Goal: Task Accomplishment & Management: Manage account settings

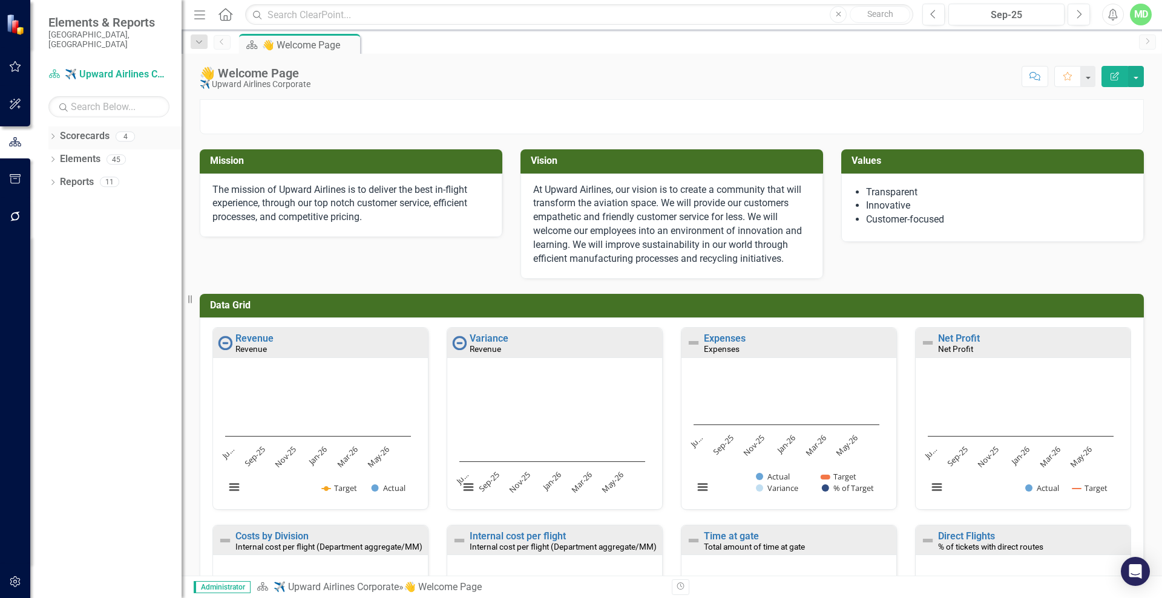
click at [73, 129] on link "Scorecards" at bounding box center [85, 136] width 50 height 14
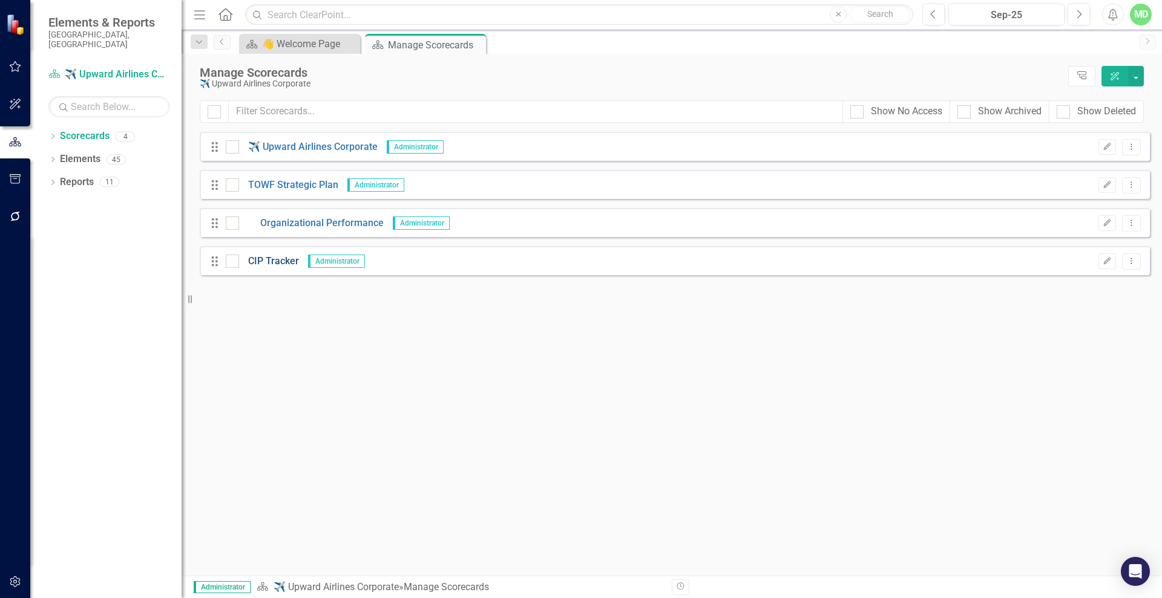
click at [270, 264] on link "CIP Tracker" at bounding box center [269, 262] width 60 height 14
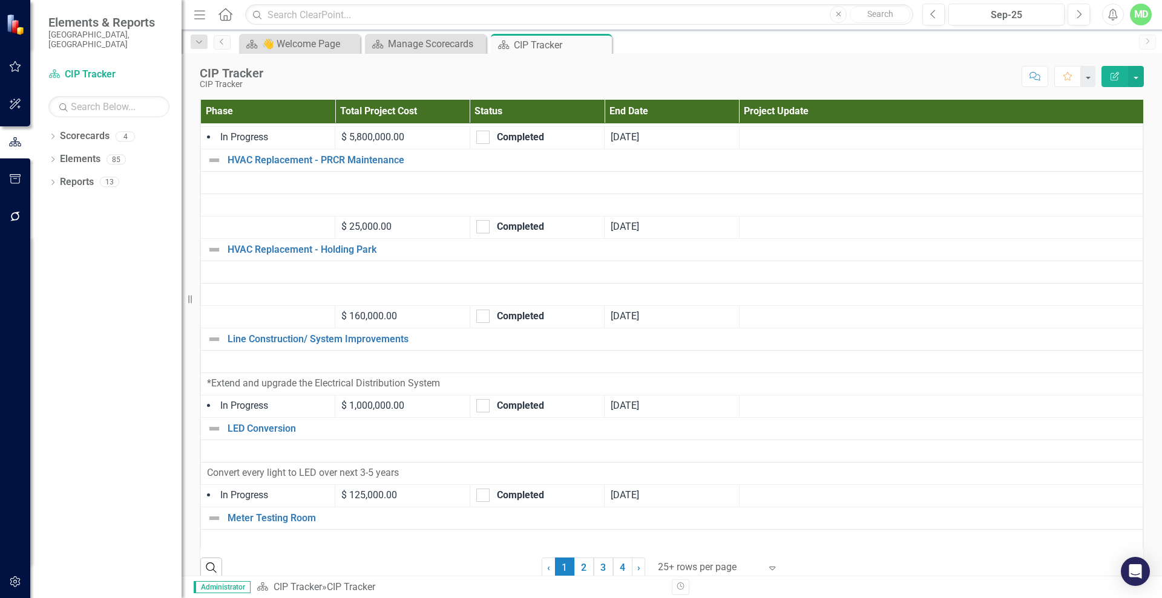
scroll to position [1893, 0]
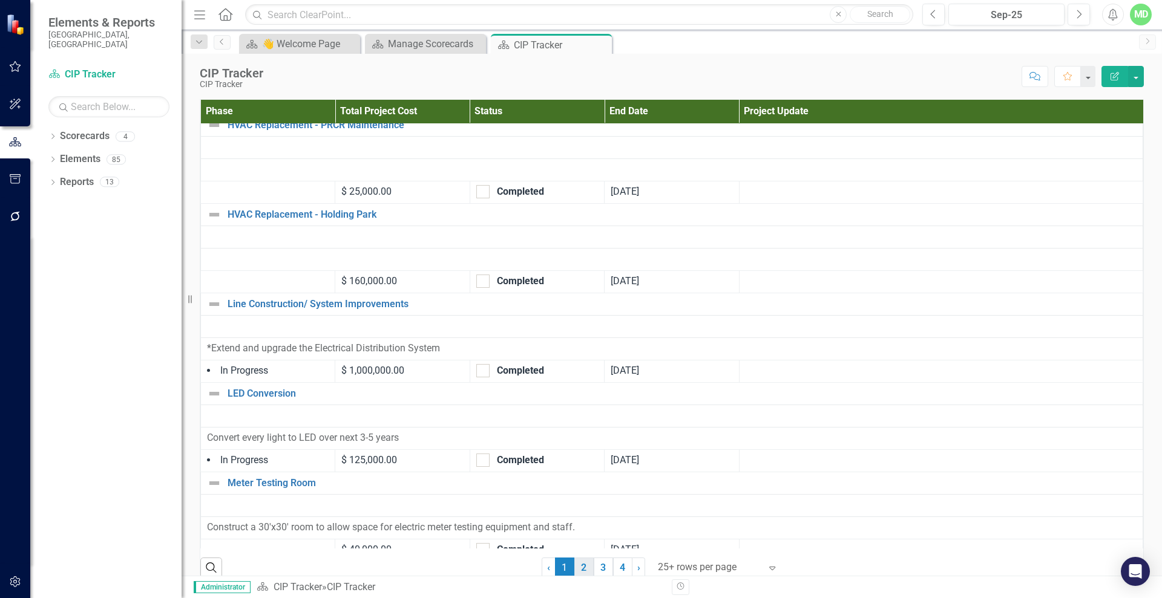
click at [578, 569] on link "2" at bounding box center [583, 568] width 19 height 21
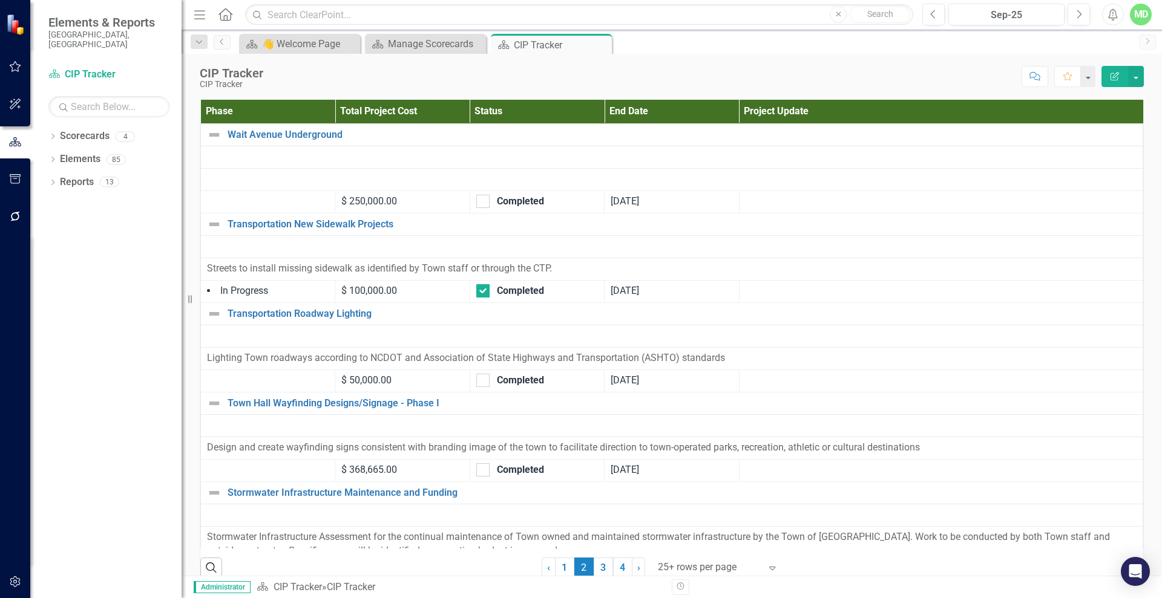
checkbox input "false"
checkbox input "true"
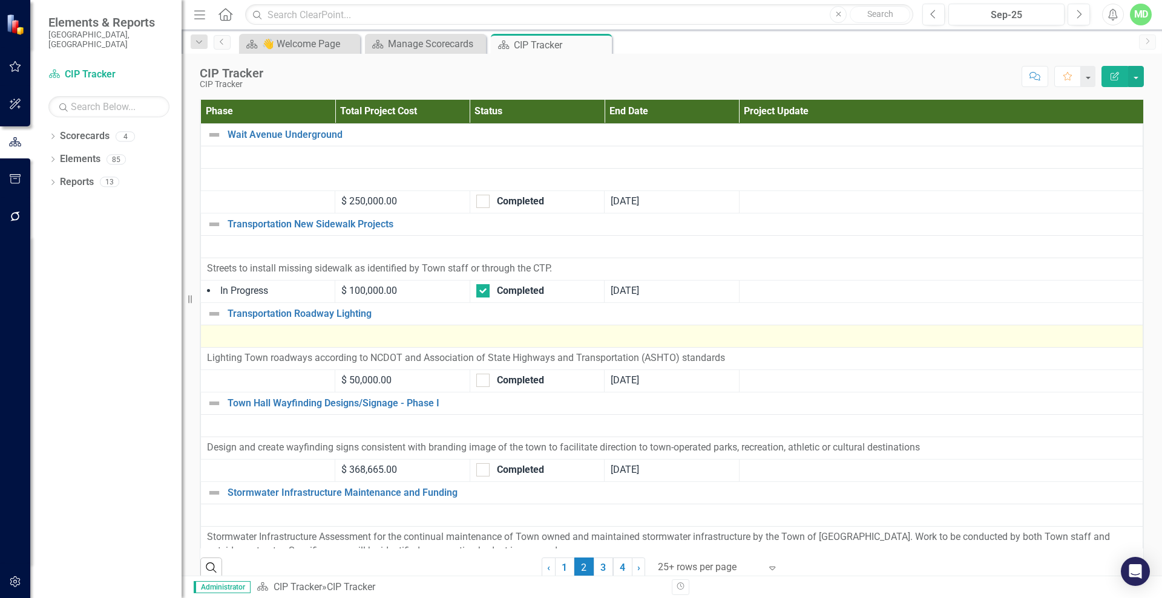
checkbox input "true"
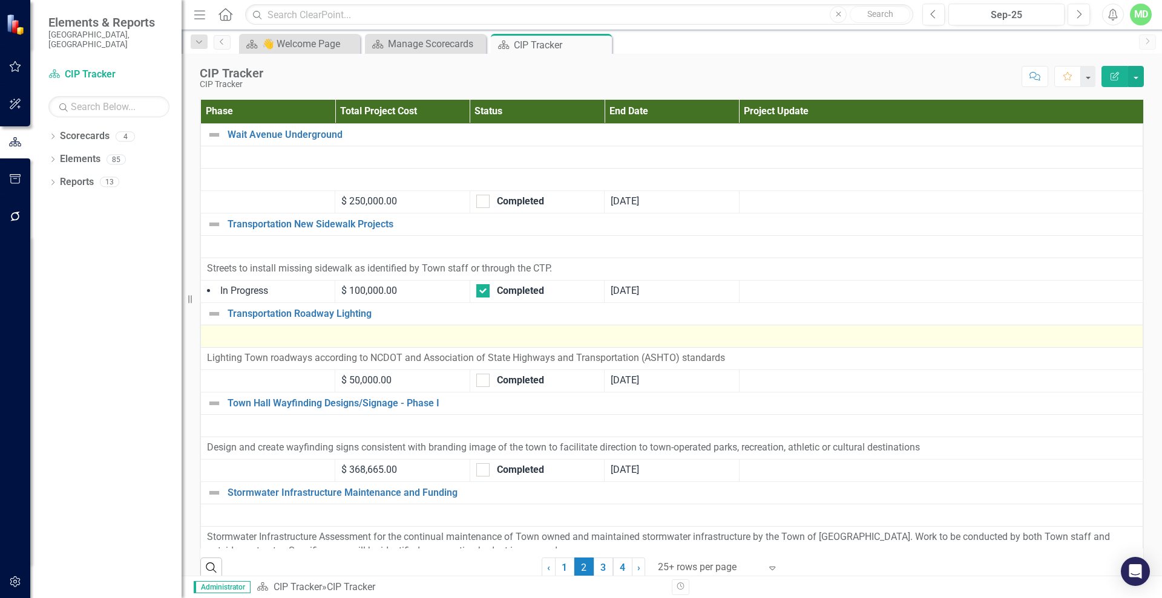
checkbox input "true"
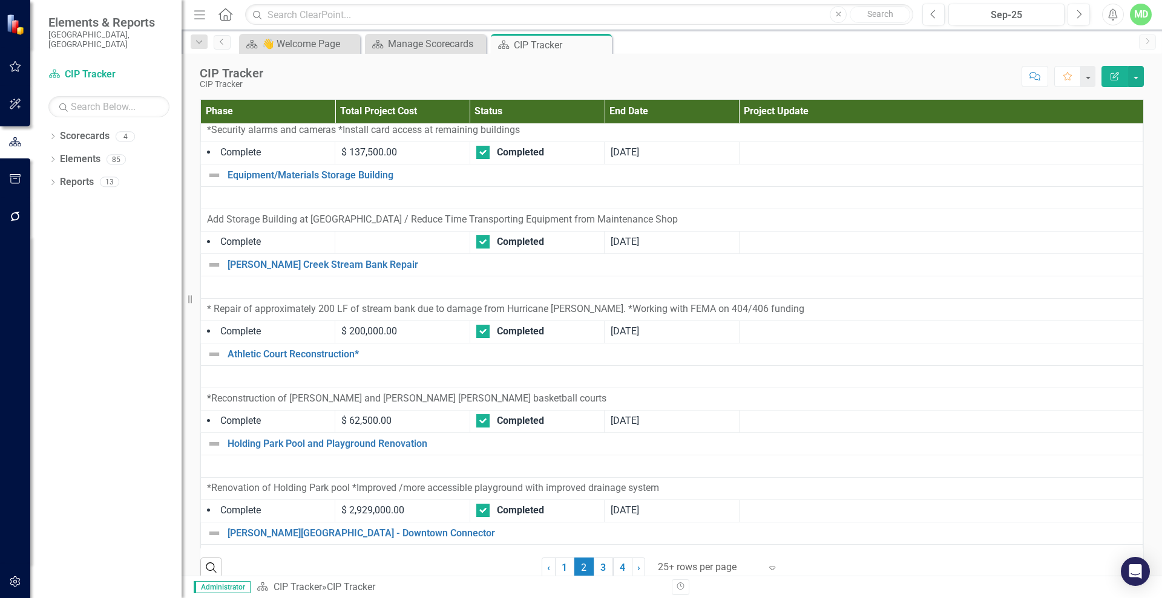
scroll to position [1893, 0]
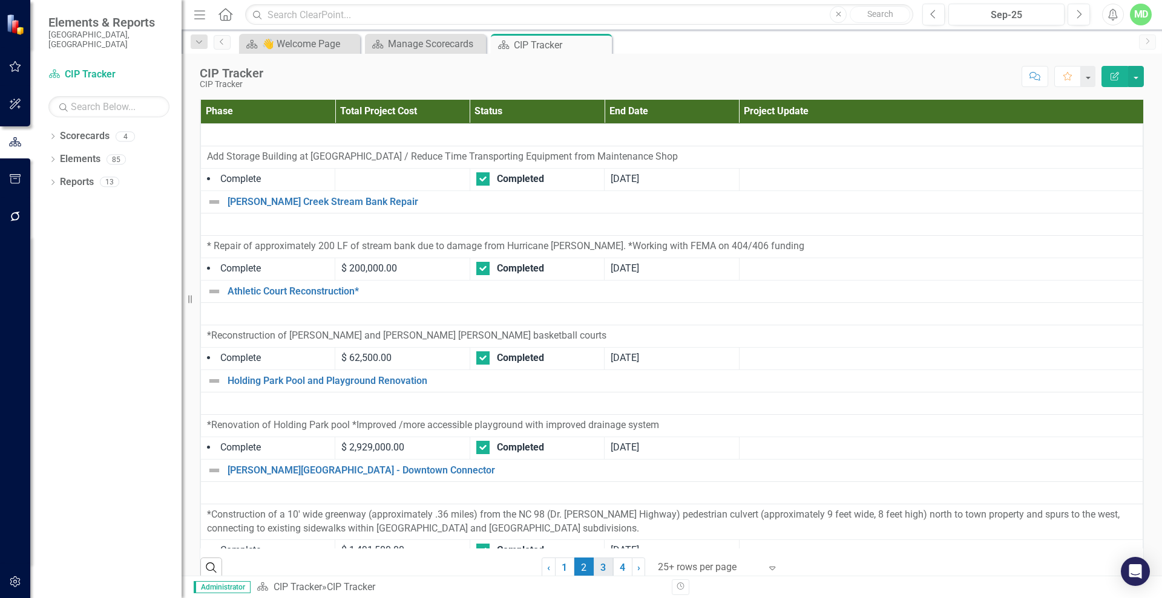
click at [599, 569] on link "3" at bounding box center [603, 568] width 19 height 21
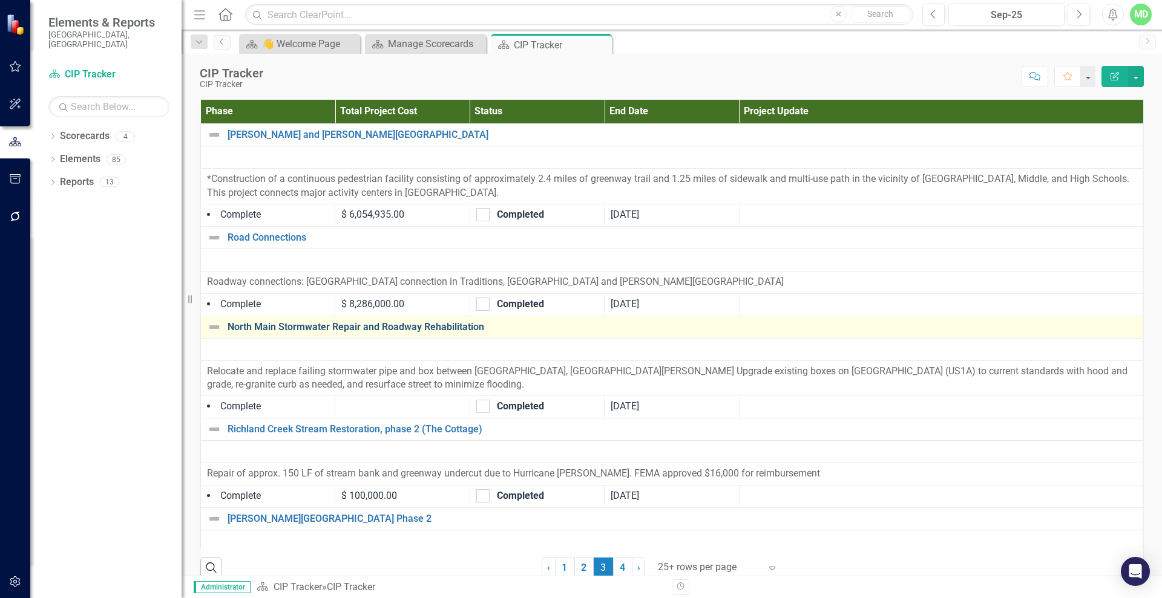
checkbox input "true"
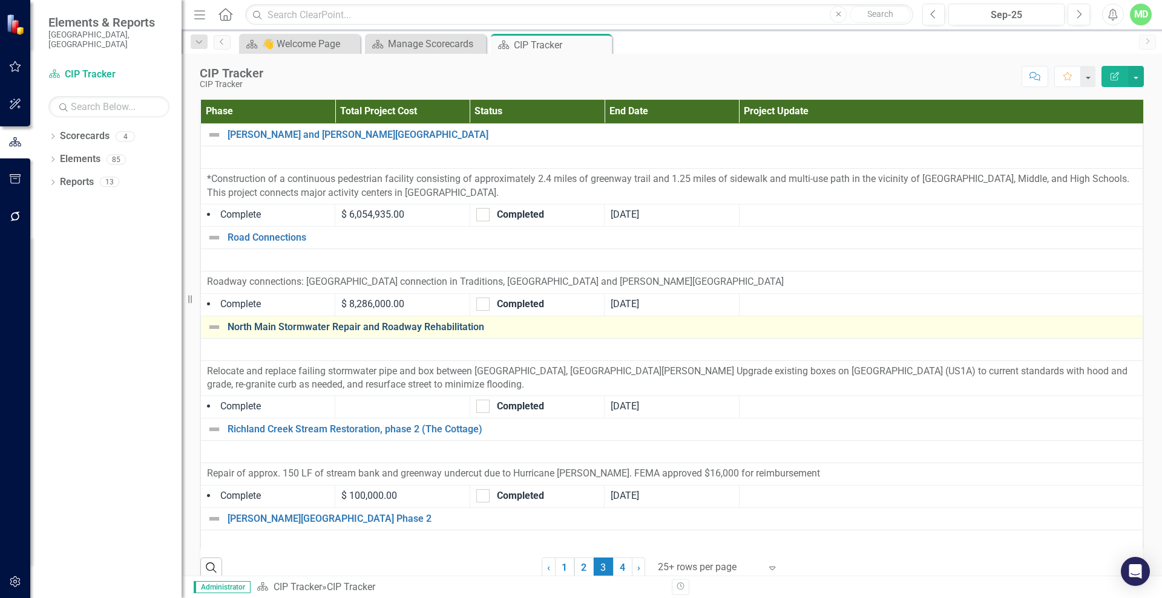
checkbox input "true"
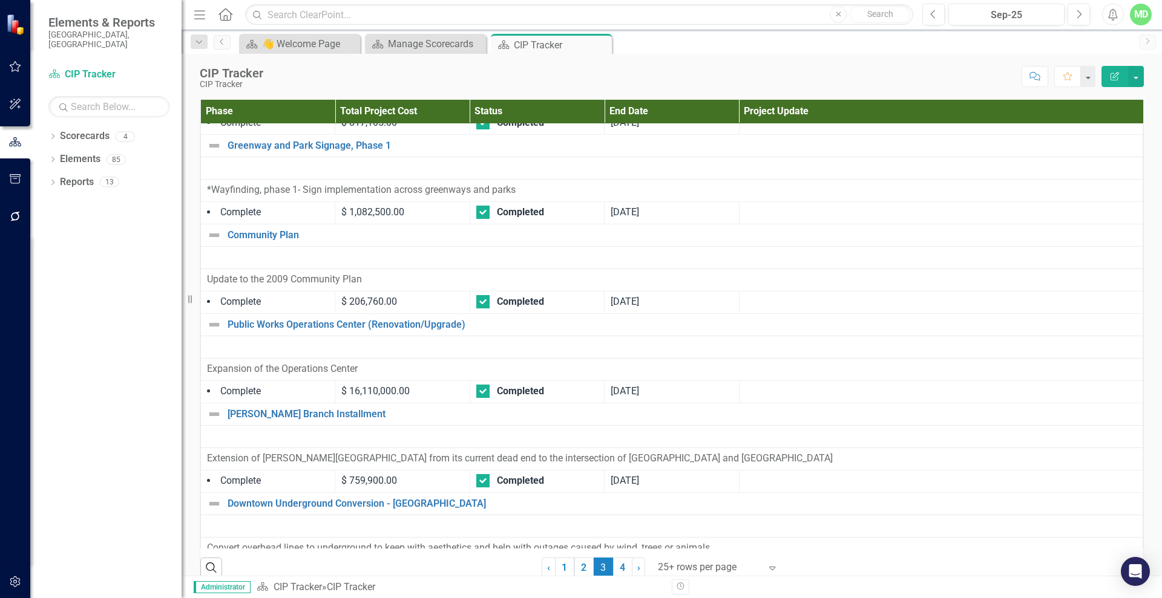
scroll to position [1906, 0]
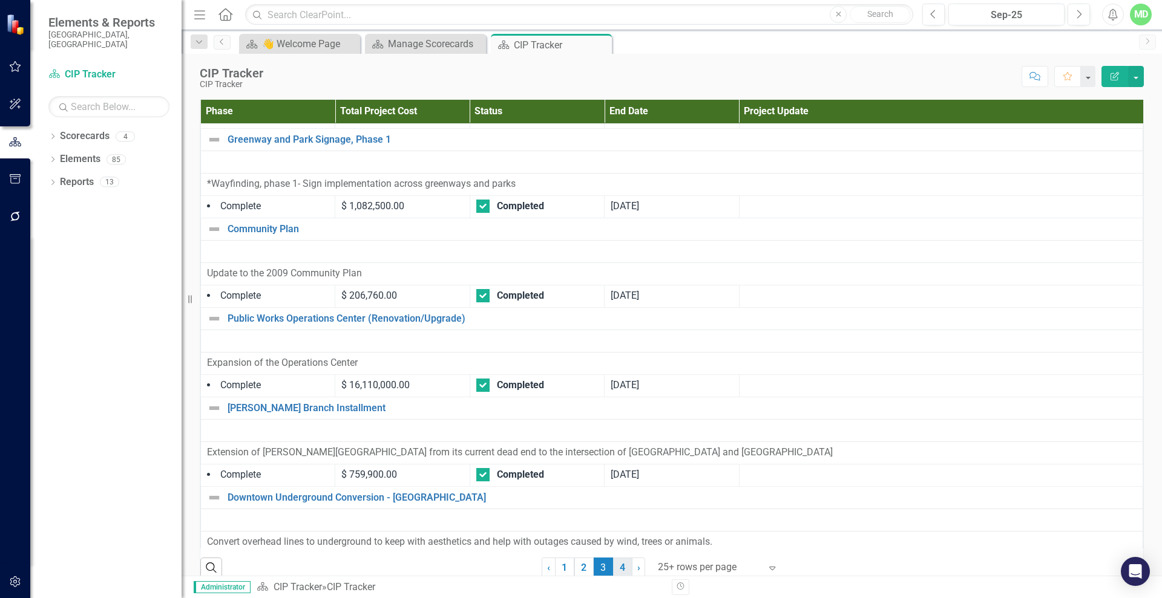
click at [620, 571] on link "4" at bounding box center [622, 568] width 19 height 21
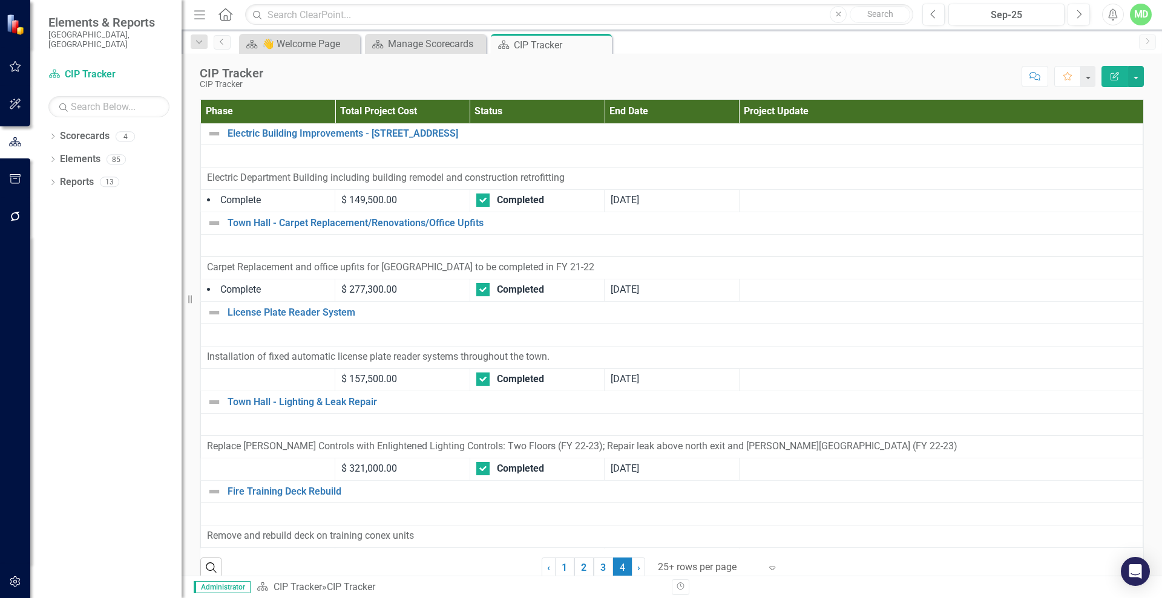
scroll to position [0, 0]
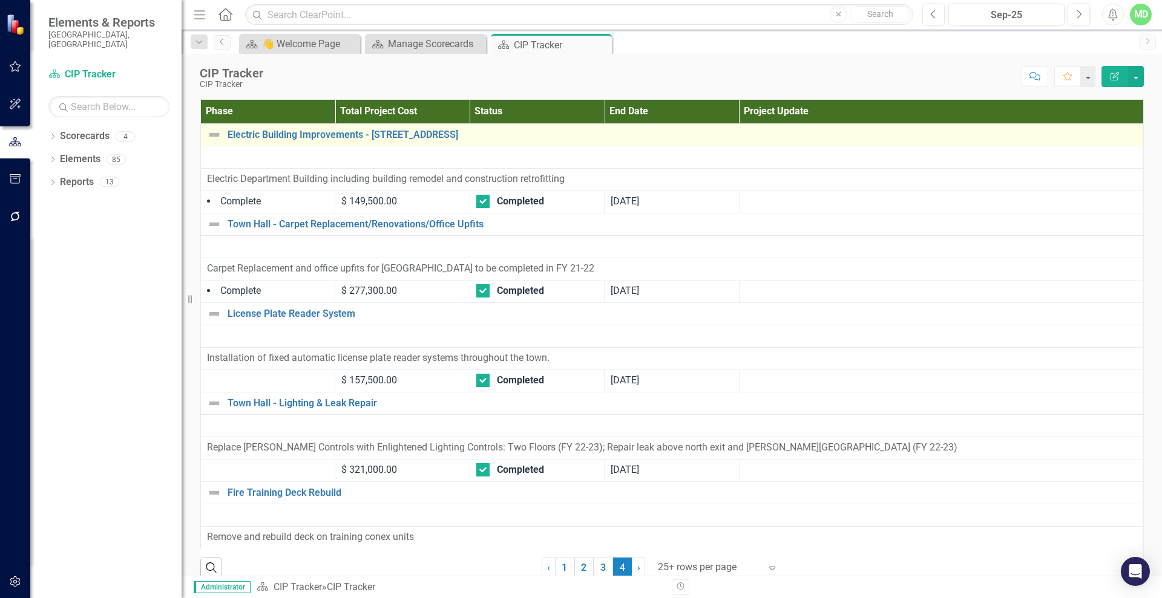
click at [289, 140] on div "Electric Building Improvements - [STREET_ADDRESS]" at bounding box center [671, 135] width 929 height 15
click at [289, 137] on link "Electric Building Improvements - [STREET_ADDRESS]" at bounding box center [681, 134] width 909 height 11
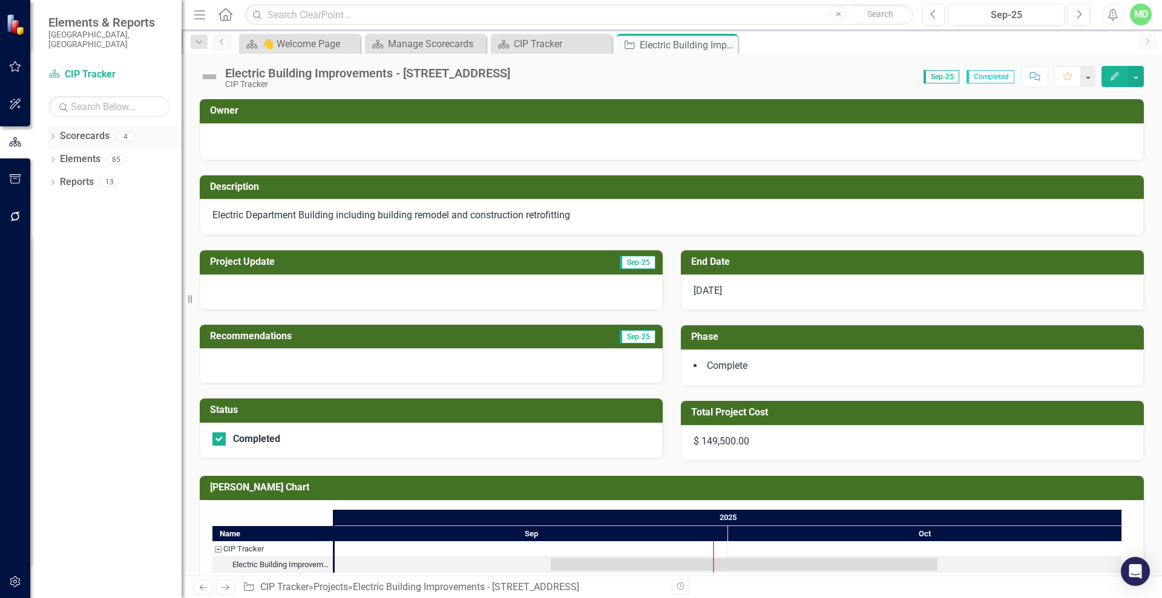
click at [74, 129] on link "Scorecards" at bounding box center [85, 136] width 50 height 14
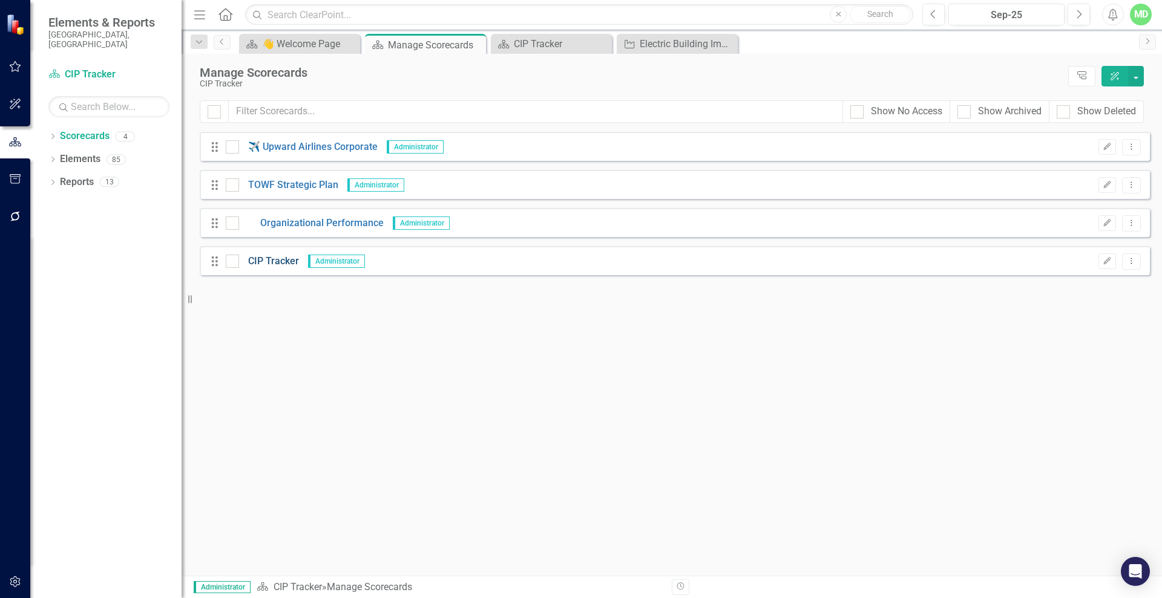
click at [266, 267] on link "CIP Tracker" at bounding box center [269, 262] width 60 height 14
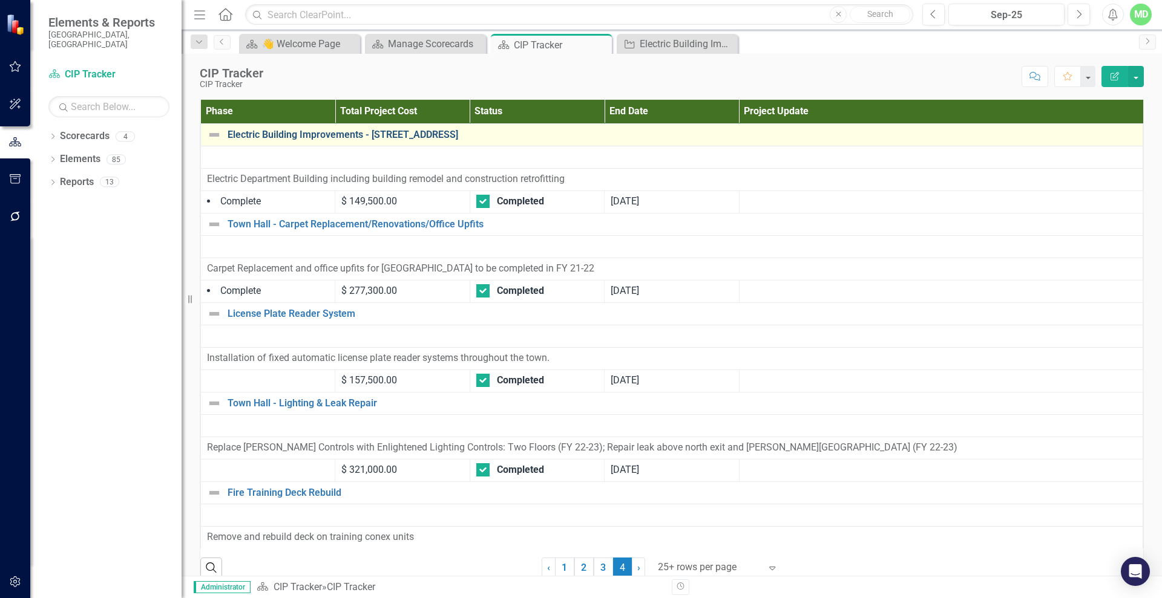
click at [250, 134] on link "Electric Building Improvements - [STREET_ADDRESS]" at bounding box center [681, 134] width 909 height 11
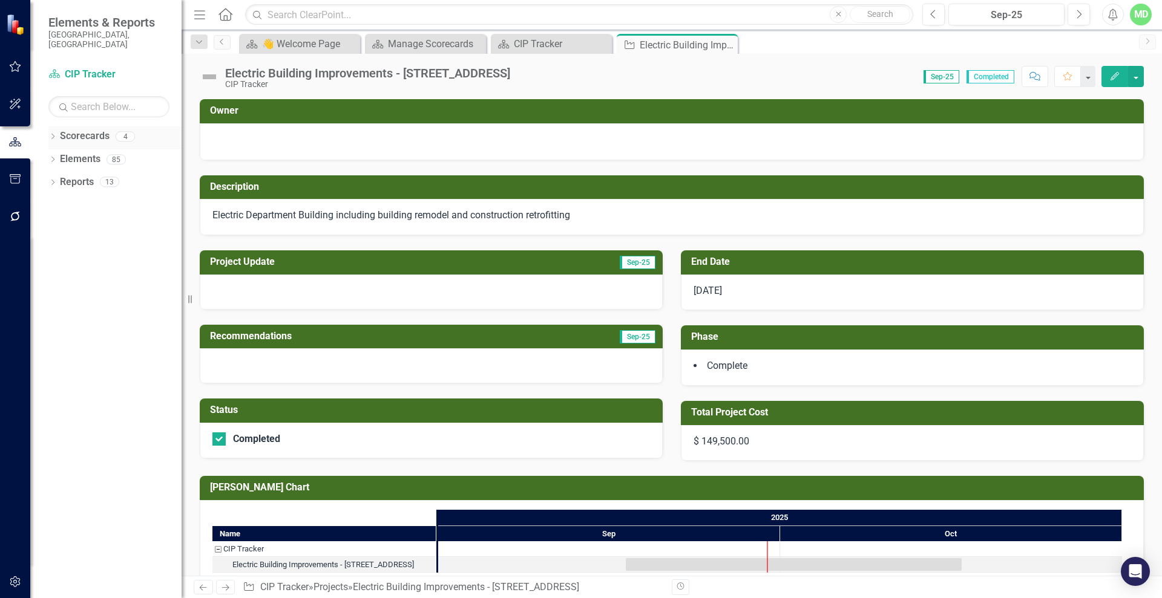
click at [68, 126] on div "Scorecards" at bounding box center [85, 136] width 50 height 20
click at [88, 129] on link "Scorecards" at bounding box center [85, 136] width 50 height 14
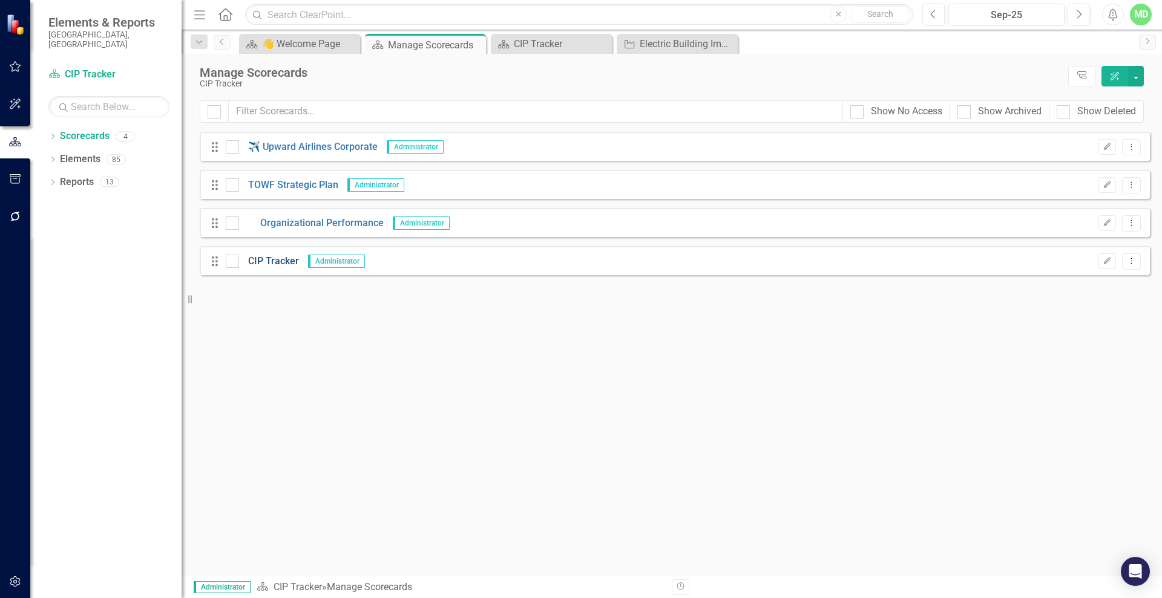
click at [259, 258] on link "CIP Tracker" at bounding box center [269, 262] width 60 height 14
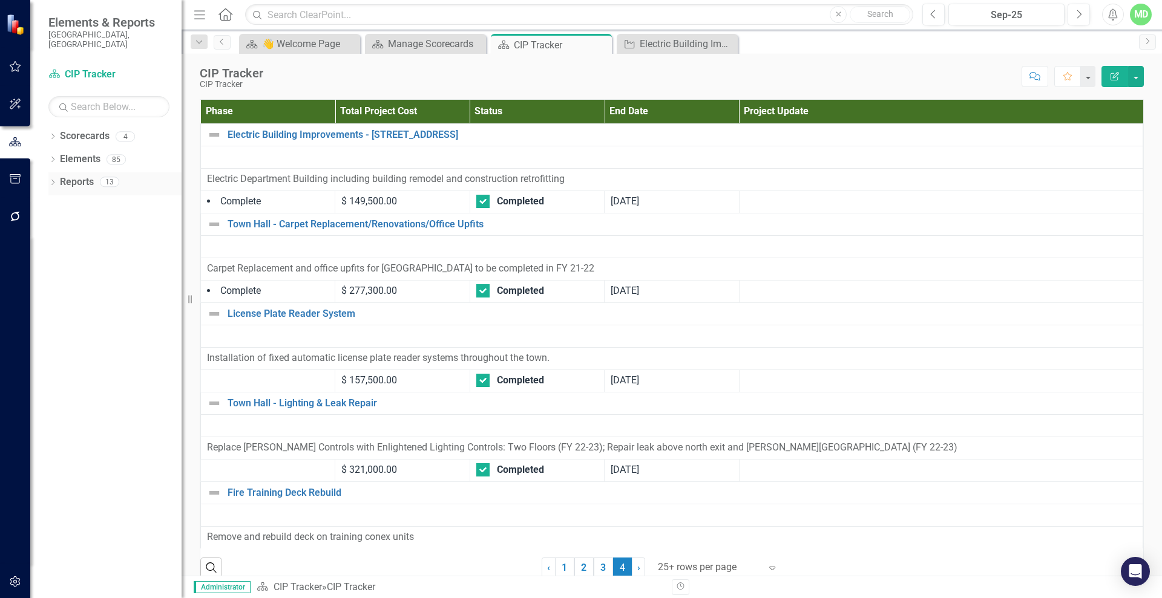
click at [71, 175] on link "Reports" at bounding box center [77, 182] width 34 height 14
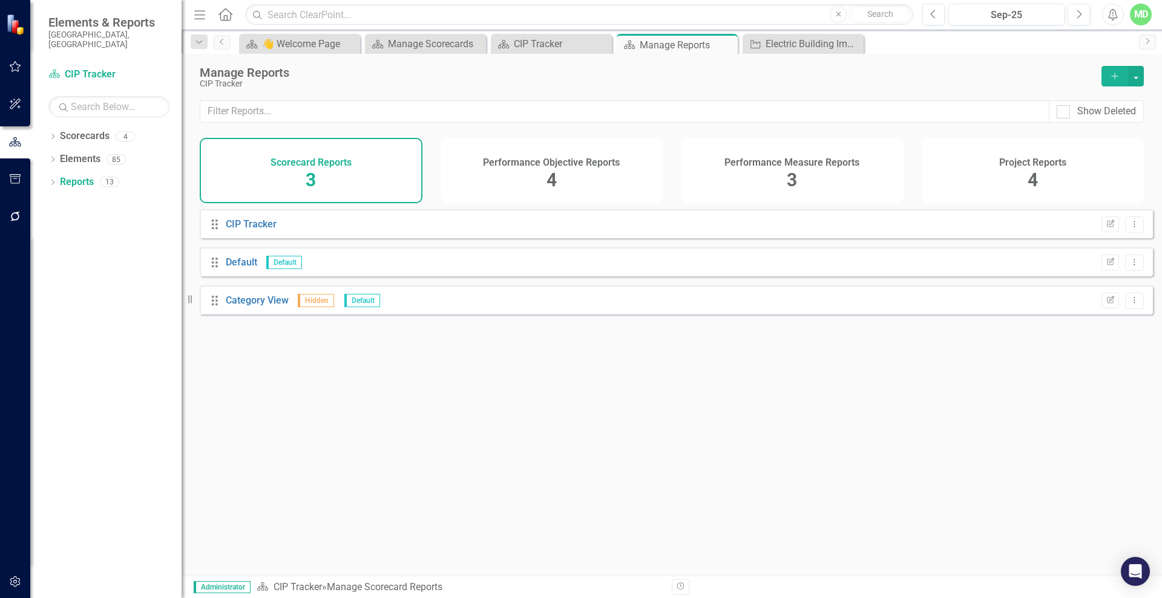
click at [1026, 174] on div "Project Reports 4" at bounding box center [1032, 170] width 223 height 65
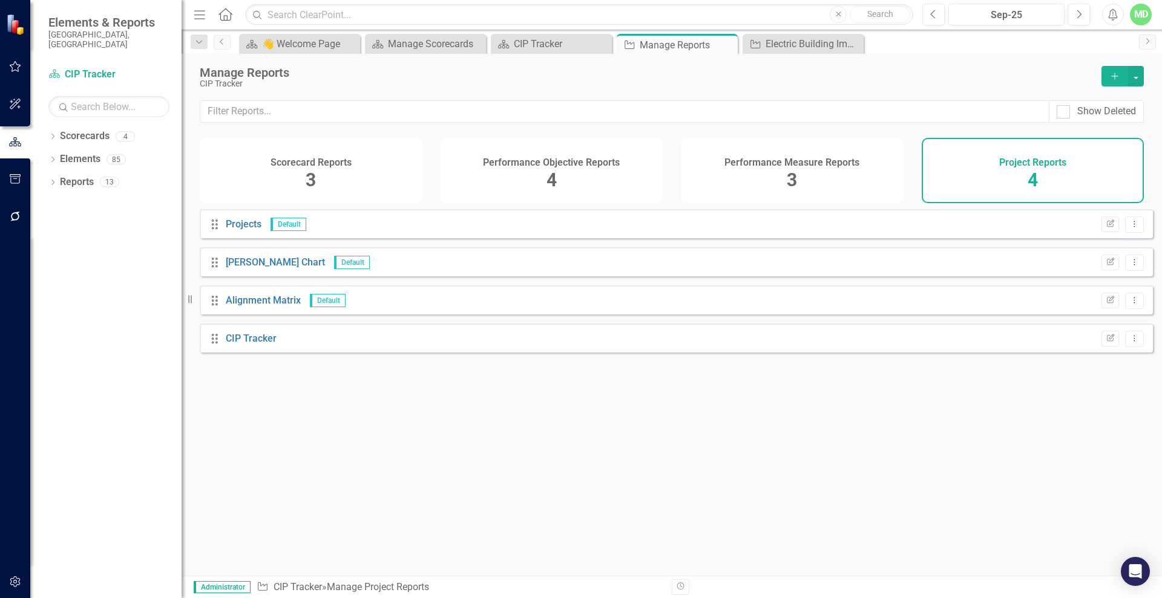
click at [774, 166] on h4 "Performance Measure Reports" at bounding box center [791, 162] width 135 height 11
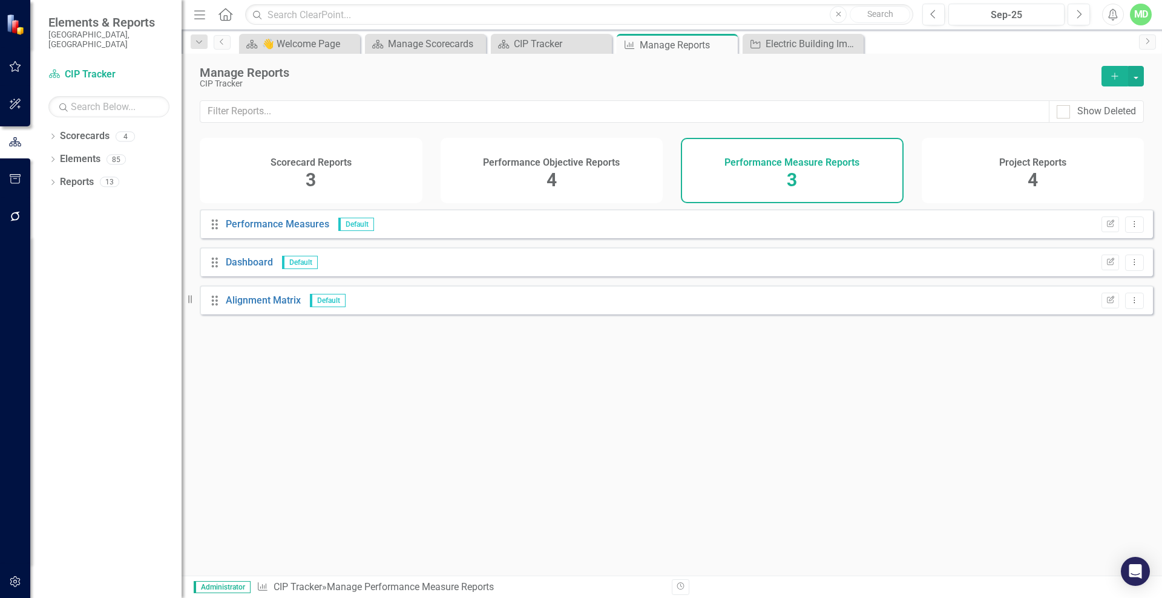
click at [521, 174] on div "Performance Objective Reports 4" at bounding box center [551, 170] width 223 height 65
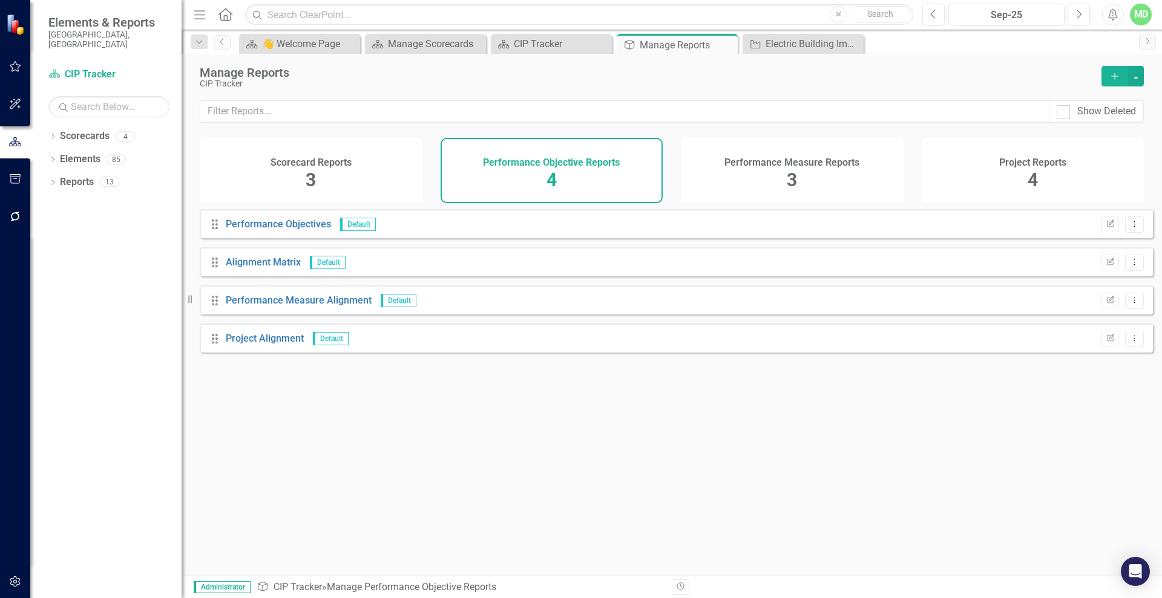
click at [347, 171] on div "Scorecard Reports 3" at bounding box center [311, 170] width 223 height 65
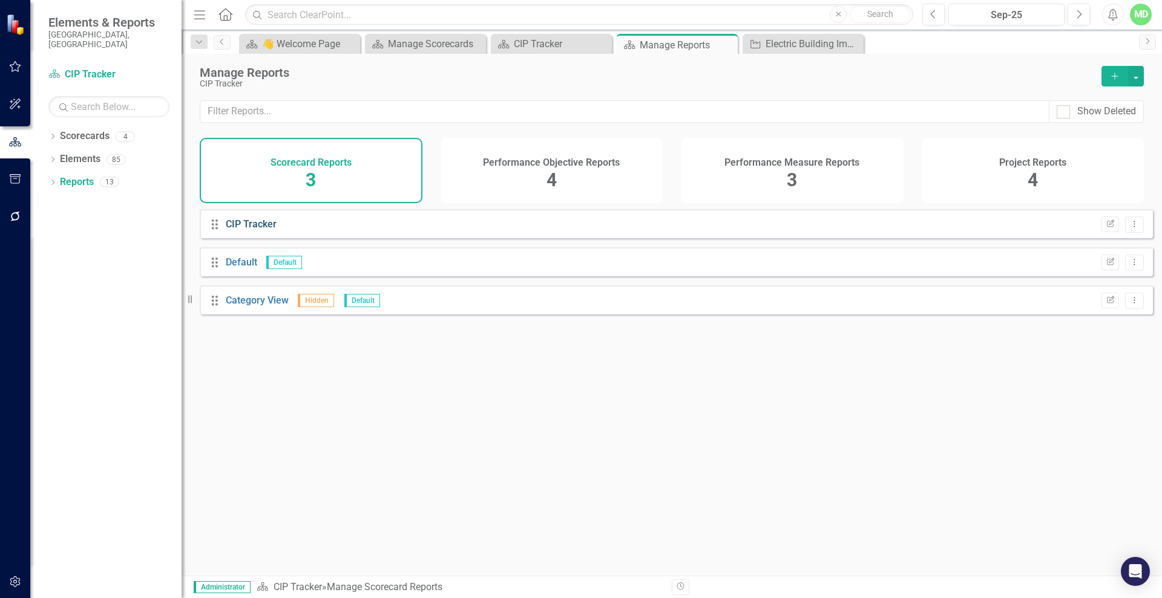
click at [243, 230] on link "CIP Tracker" at bounding box center [251, 223] width 51 height 11
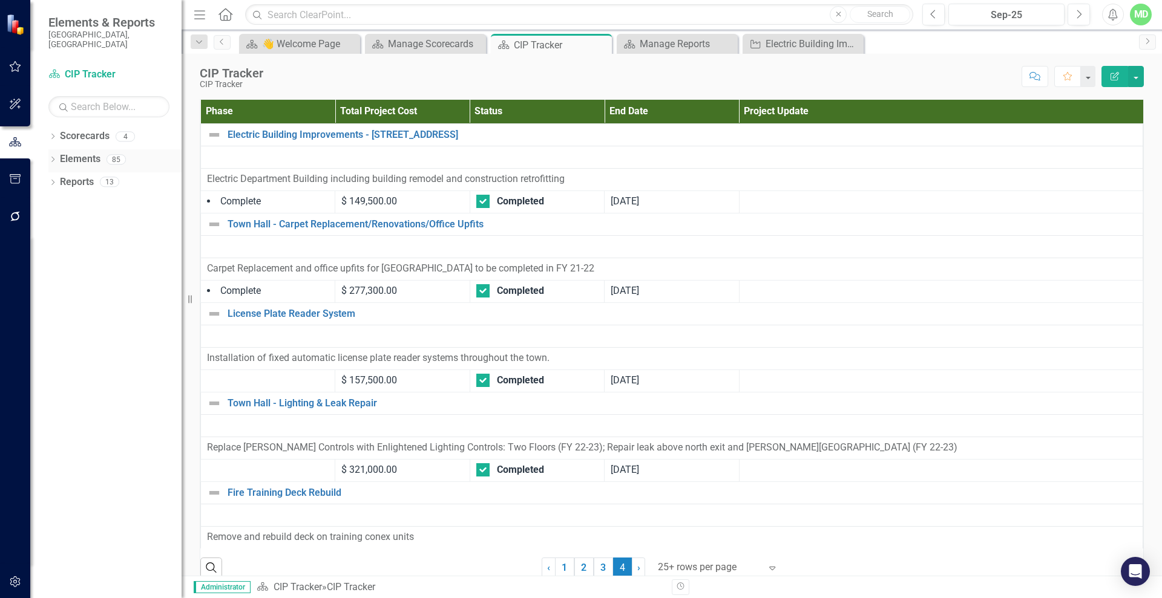
click at [65, 152] on link "Elements" at bounding box center [80, 159] width 41 height 14
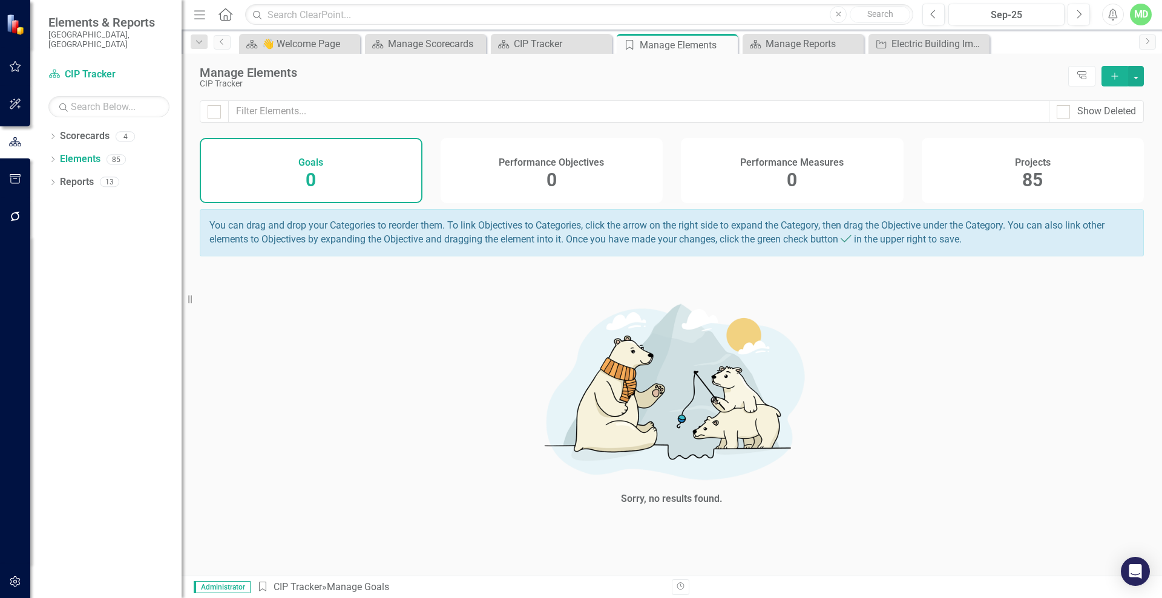
click at [955, 163] on div "Projects 85" at bounding box center [1032, 170] width 223 height 65
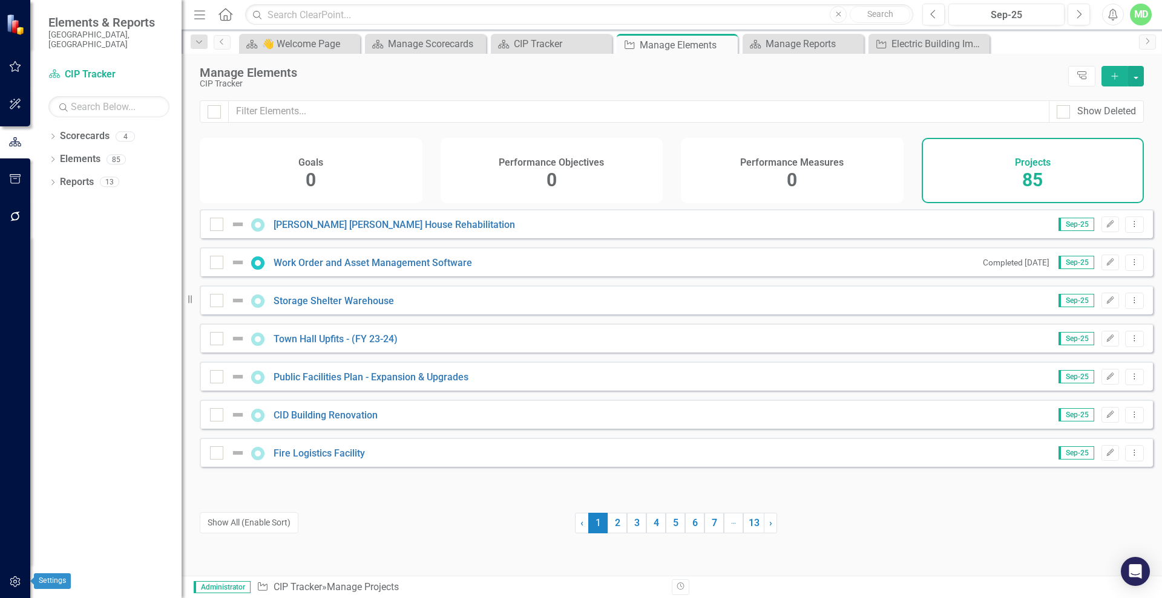
click at [9, 584] on icon "button" at bounding box center [15, 582] width 13 height 10
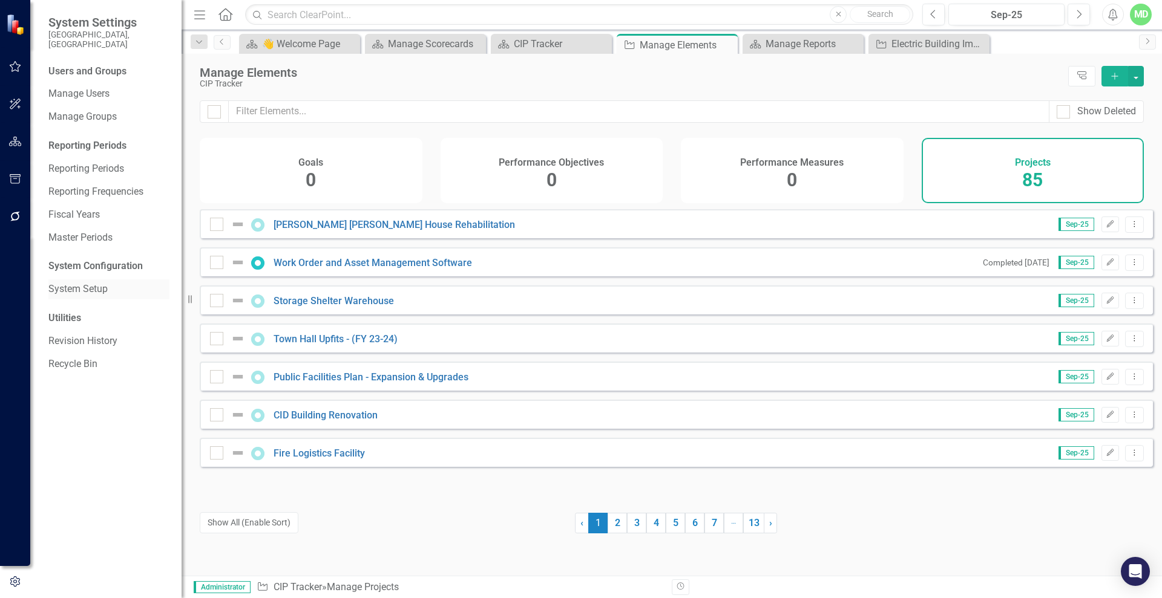
click at [66, 283] on link "System Setup" at bounding box center [108, 290] width 121 height 14
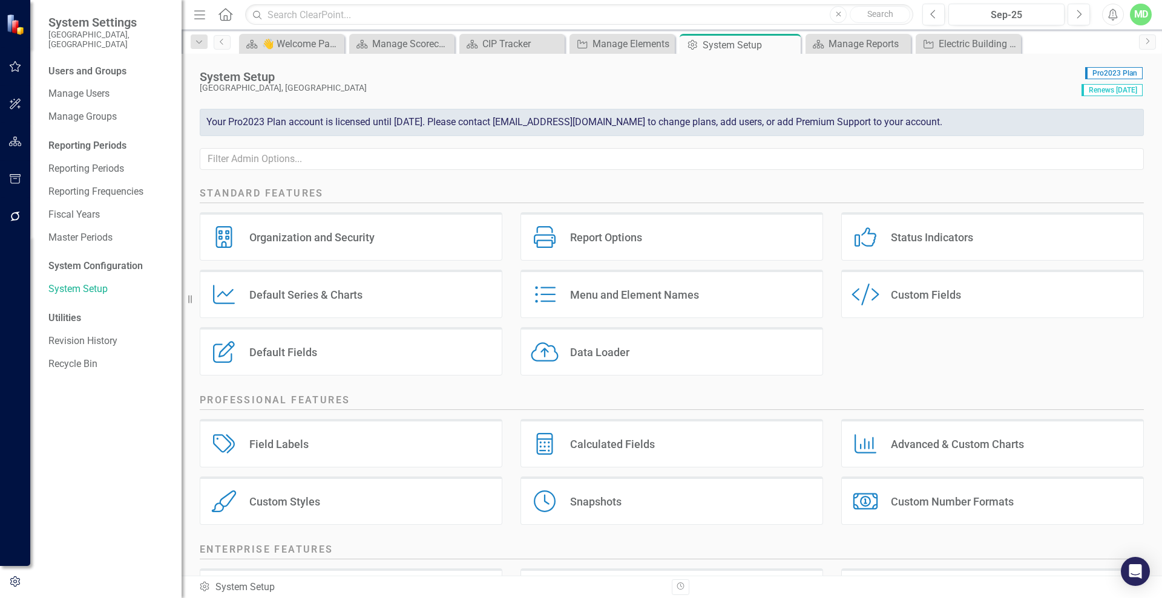
click at [603, 237] on div "Report Options" at bounding box center [606, 238] width 72 height 14
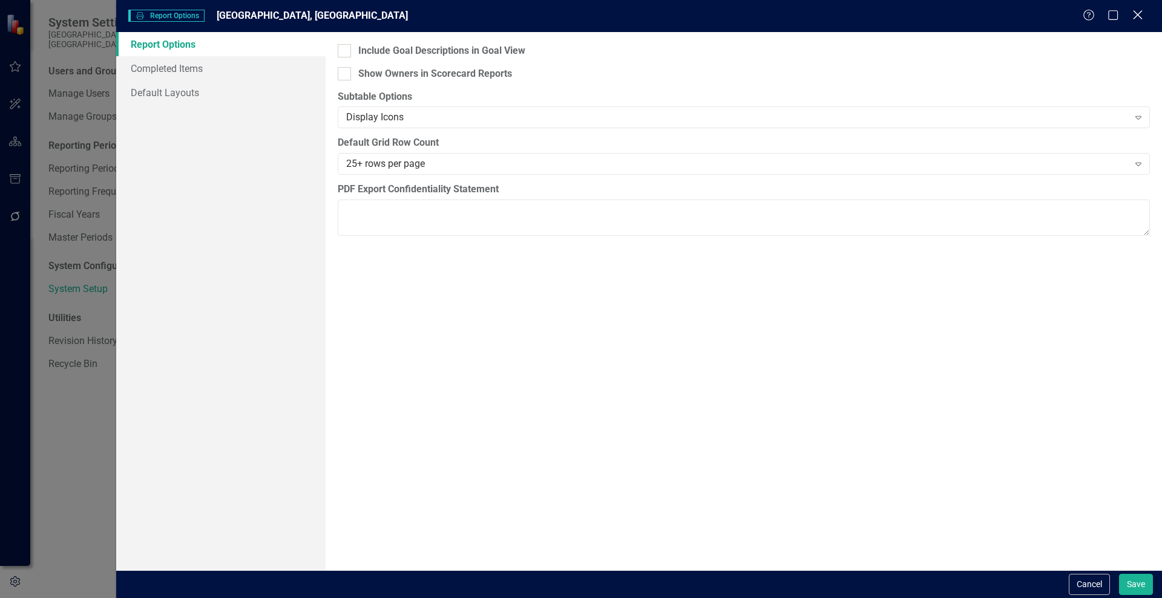
click at [1138, 10] on icon "Close" at bounding box center [1137, 14] width 15 height 11
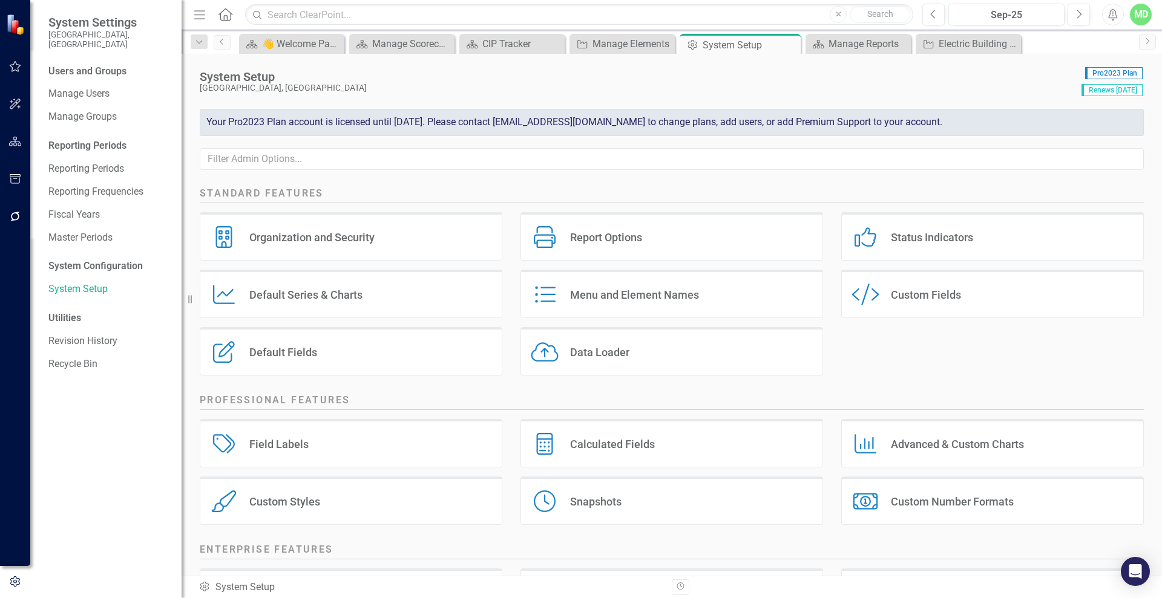
click at [381, 291] on div "Default Series Default Series & Charts" at bounding box center [351, 294] width 303 height 48
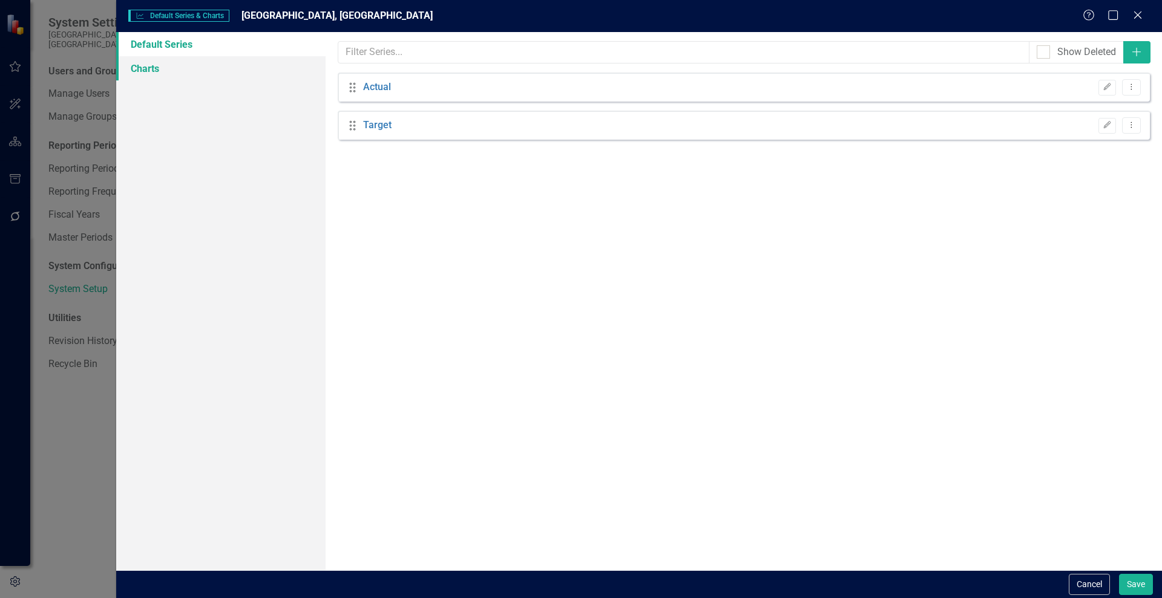
click at [139, 65] on link "Charts" at bounding box center [220, 68] width 209 height 24
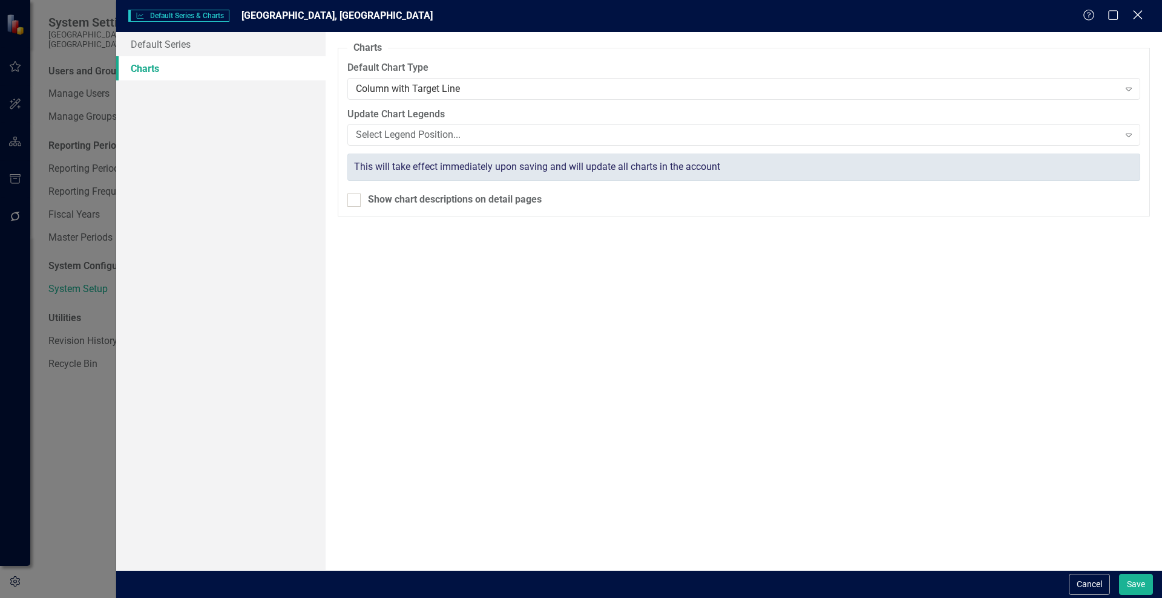
click at [1139, 18] on icon "Close" at bounding box center [1137, 14] width 15 height 11
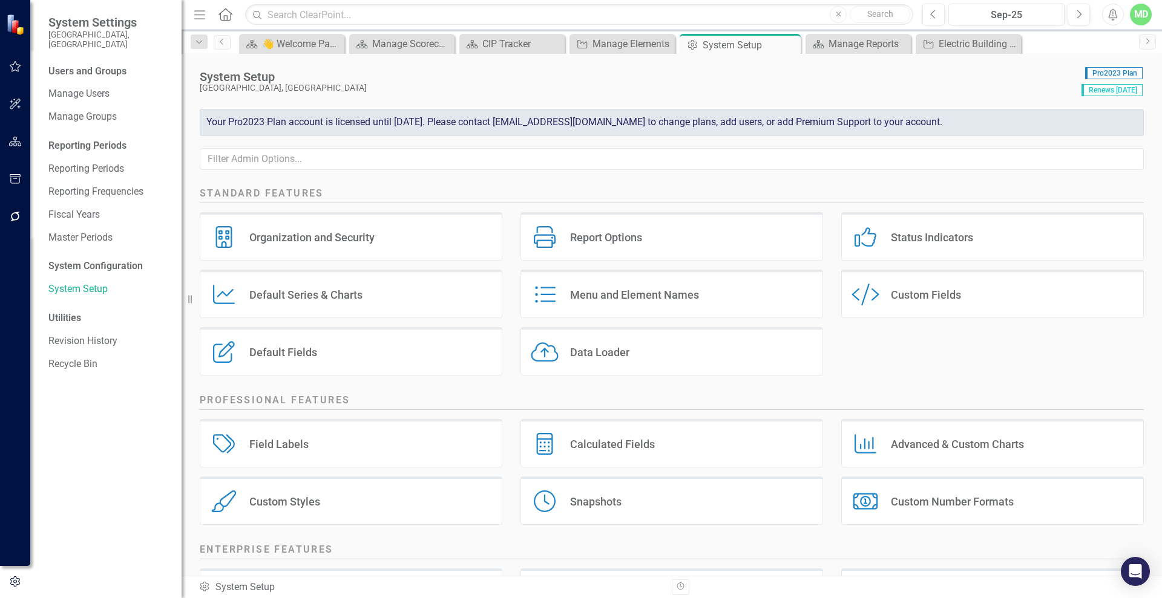
click at [327, 355] on div "Default Fields Default Fields" at bounding box center [351, 351] width 303 height 48
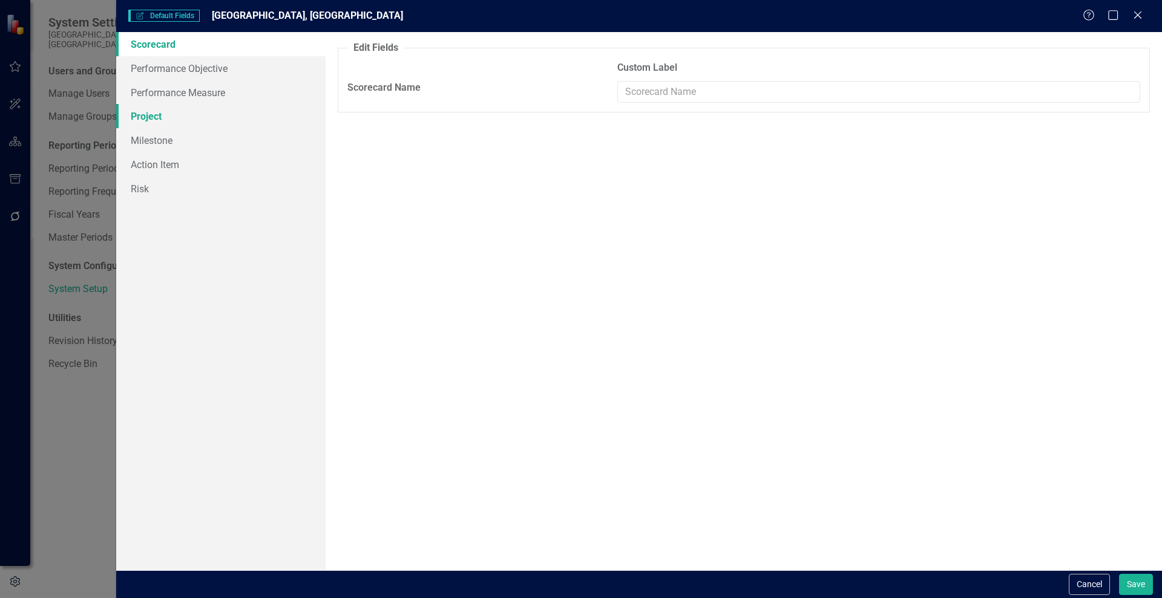
click at [143, 119] on link "Project" at bounding box center [220, 116] width 209 height 24
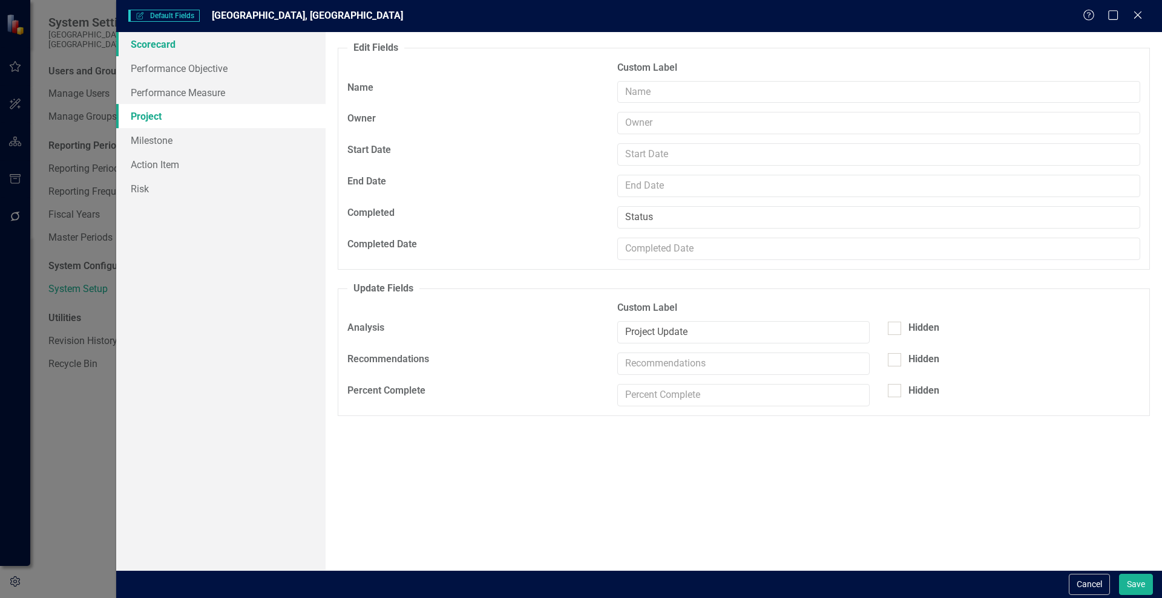
click at [135, 40] on link "Scorecard" at bounding box center [220, 44] width 209 height 24
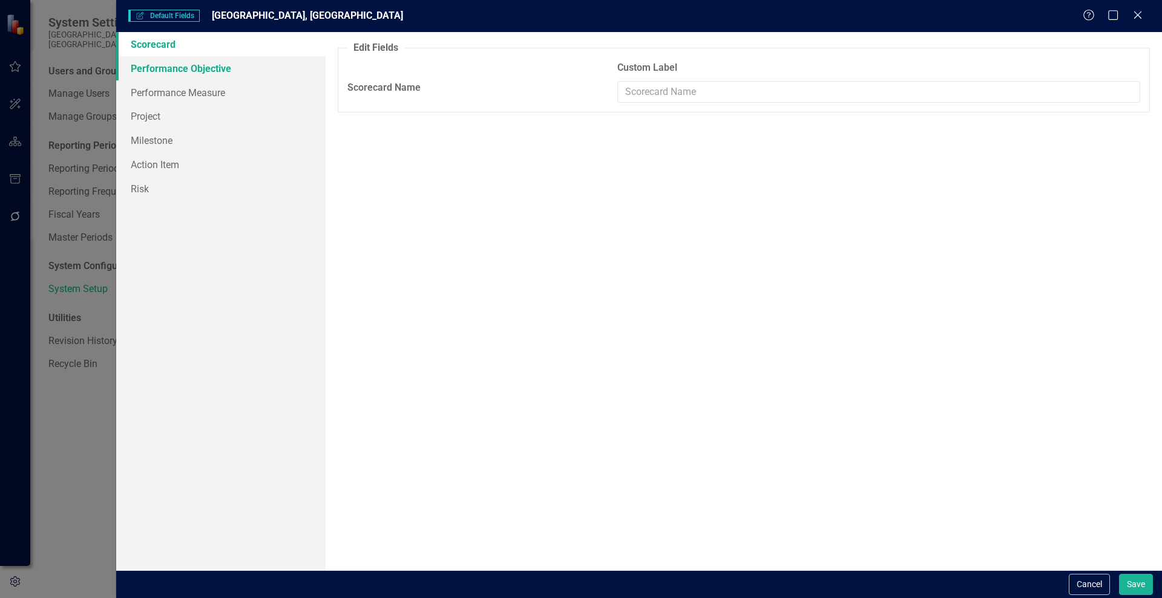
click at [144, 57] on link "Performance Objective" at bounding box center [220, 68] width 209 height 24
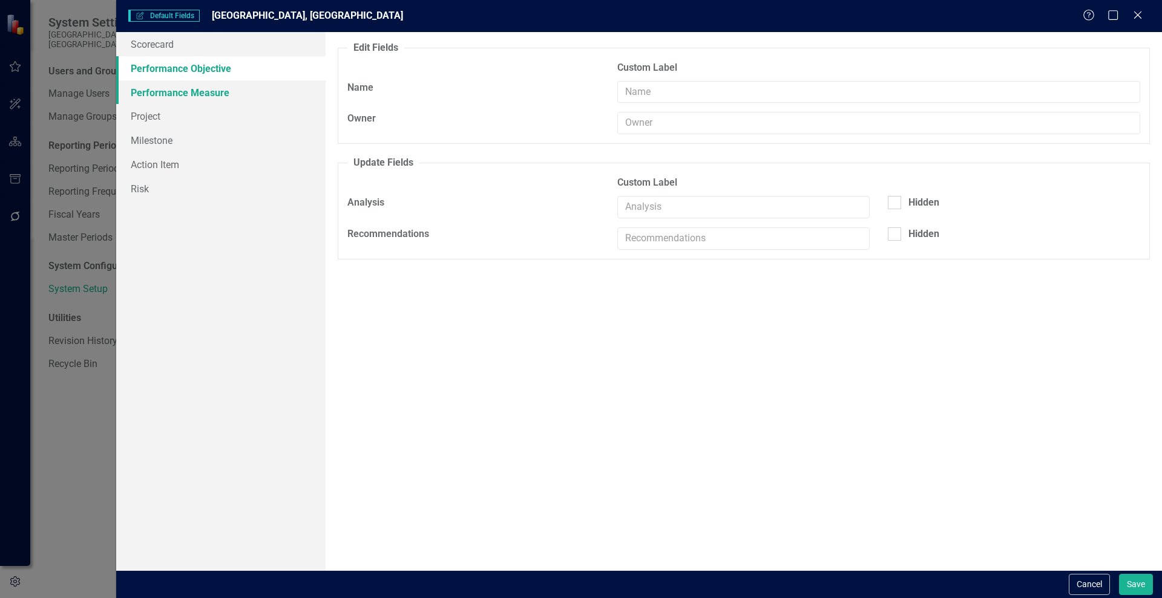
click at [152, 91] on link "Performance Measure" at bounding box center [220, 92] width 209 height 24
click at [149, 115] on link "Project" at bounding box center [220, 116] width 209 height 24
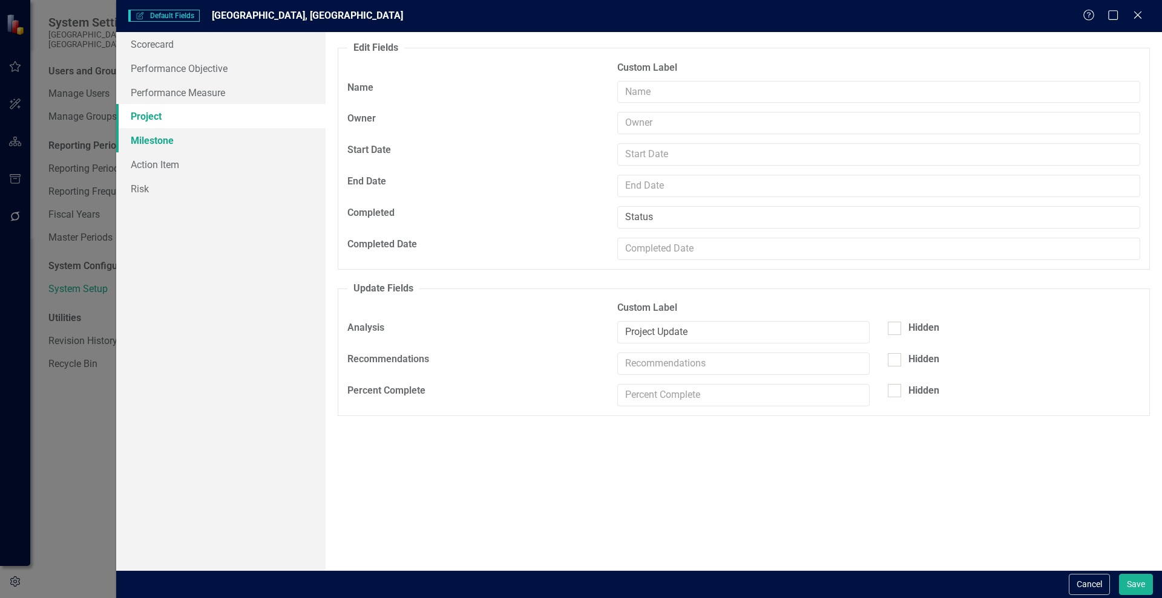
click at [151, 139] on link "Milestone" at bounding box center [220, 140] width 209 height 24
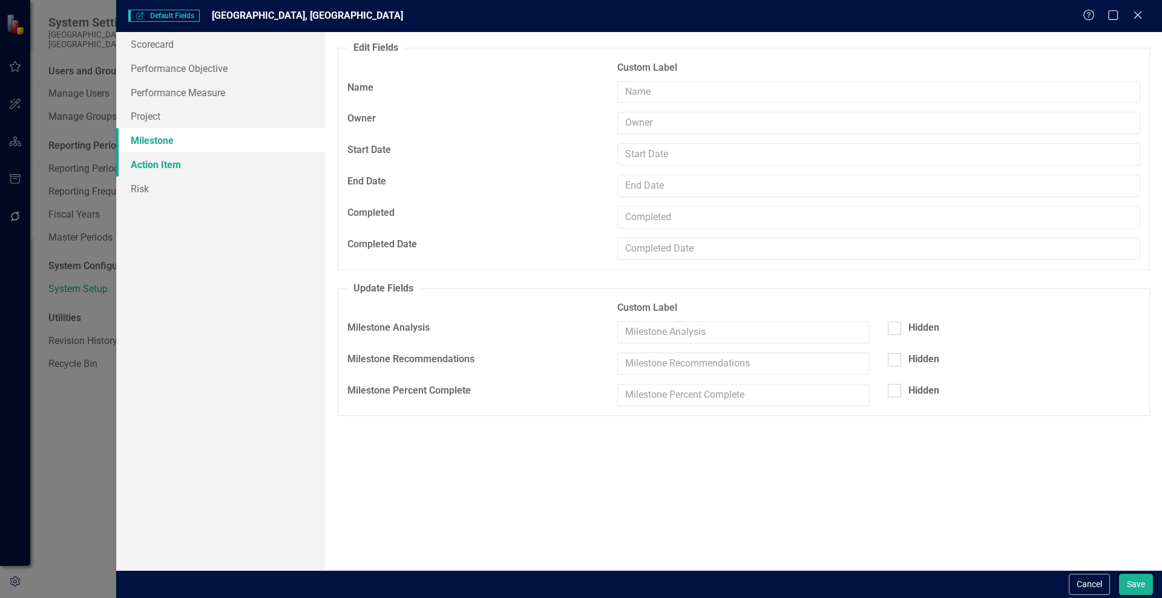
click at [152, 168] on link "Action Item" at bounding box center [220, 164] width 209 height 24
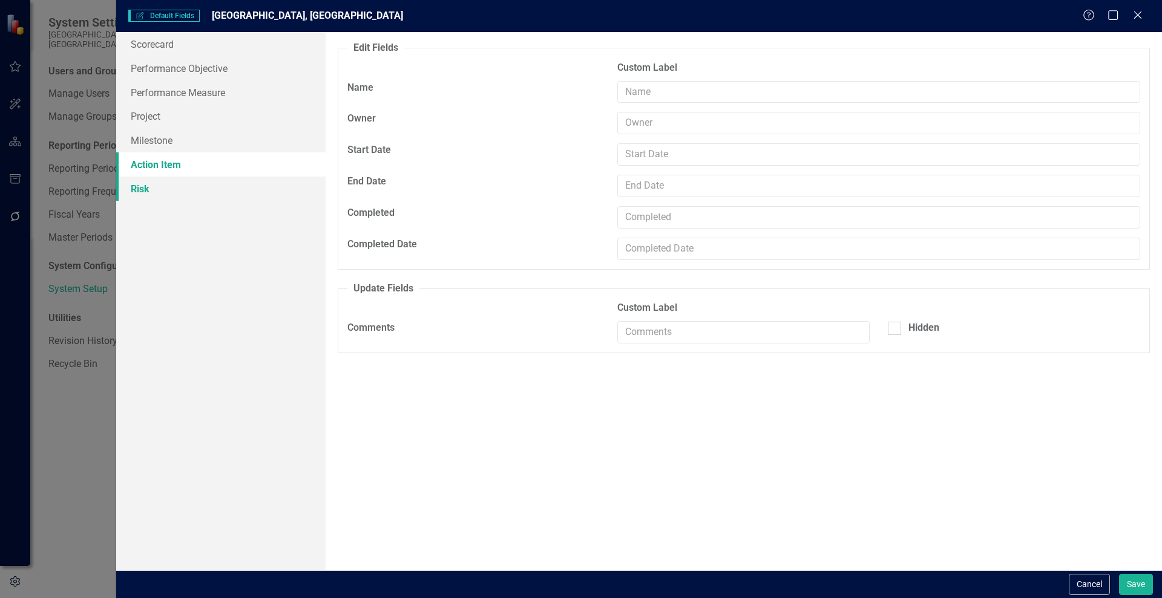
click at [143, 185] on link "Risk" at bounding box center [220, 189] width 209 height 24
click at [140, 113] on link "Project" at bounding box center [220, 116] width 209 height 24
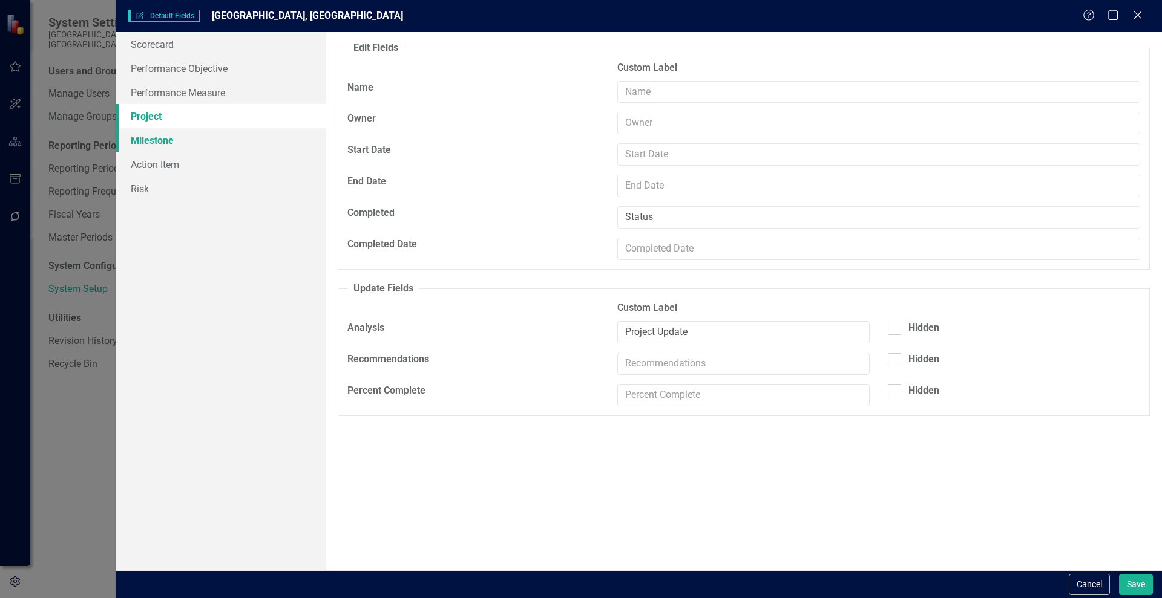
click at [152, 141] on link "Milestone" at bounding box center [220, 140] width 209 height 24
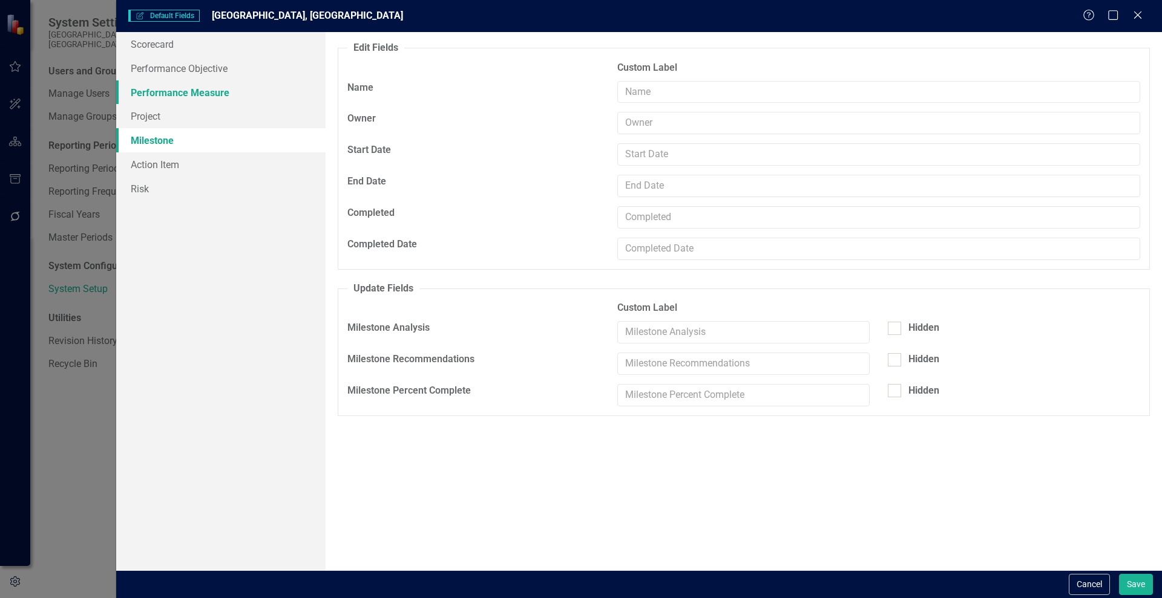
click at [148, 90] on link "Performance Measure" at bounding box center [220, 92] width 209 height 24
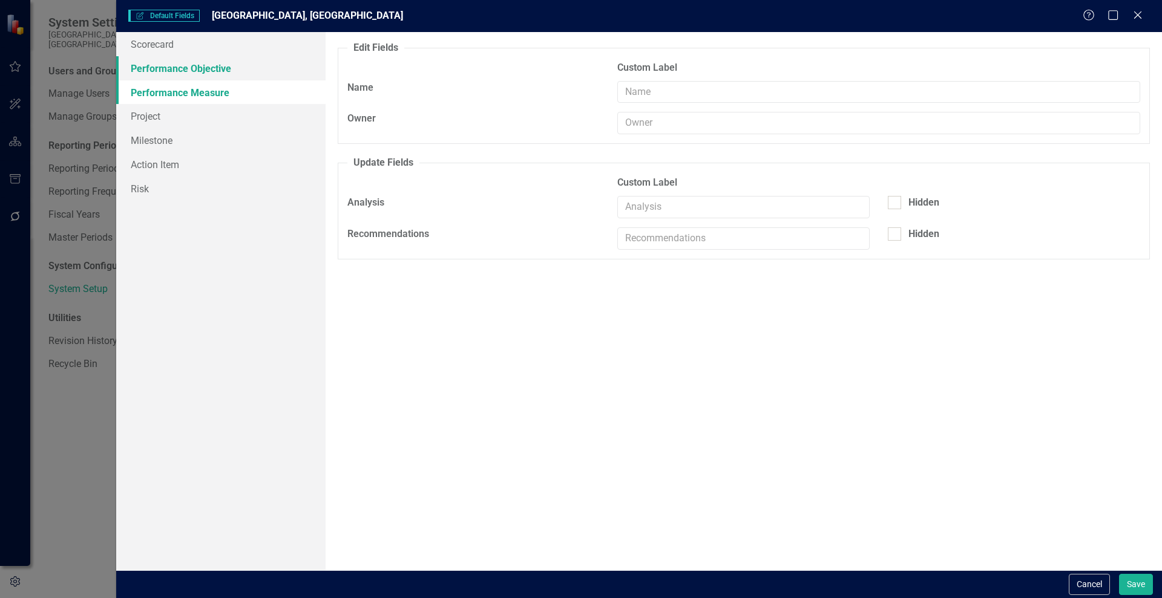
click at [146, 76] on link "Performance Objective" at bounding box center [220, 68] width 209 height 24
click at [141, 52] on link "Scorecard" at bounding box center [220, 44] width 209 height 24
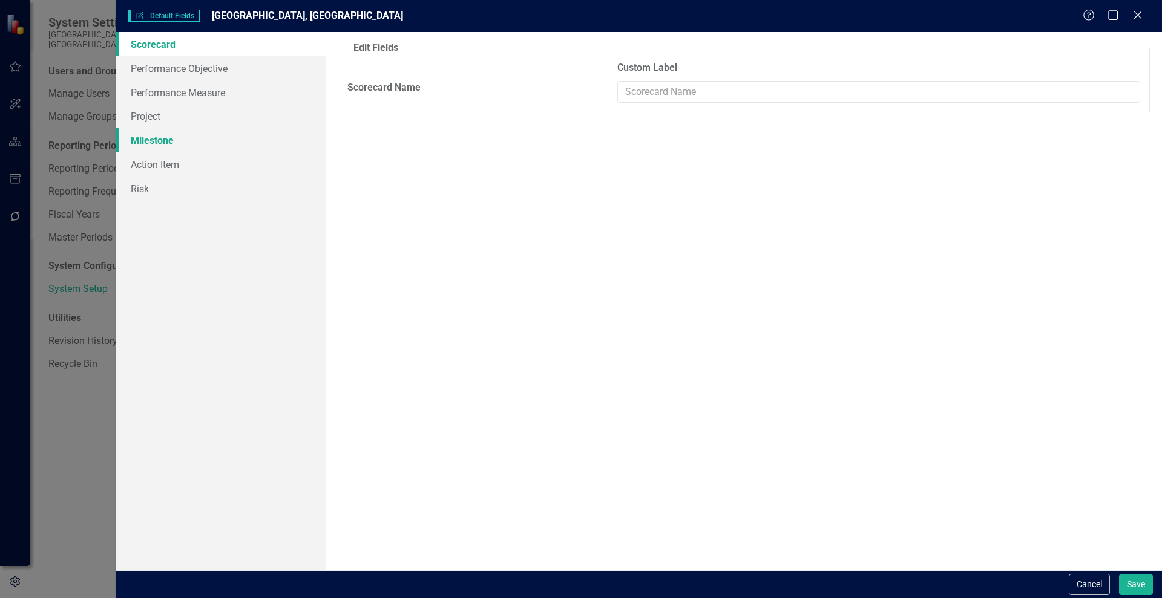
click at [151, 133] on link "Milestone" at bounding box center [220, 140] width 209 height 24
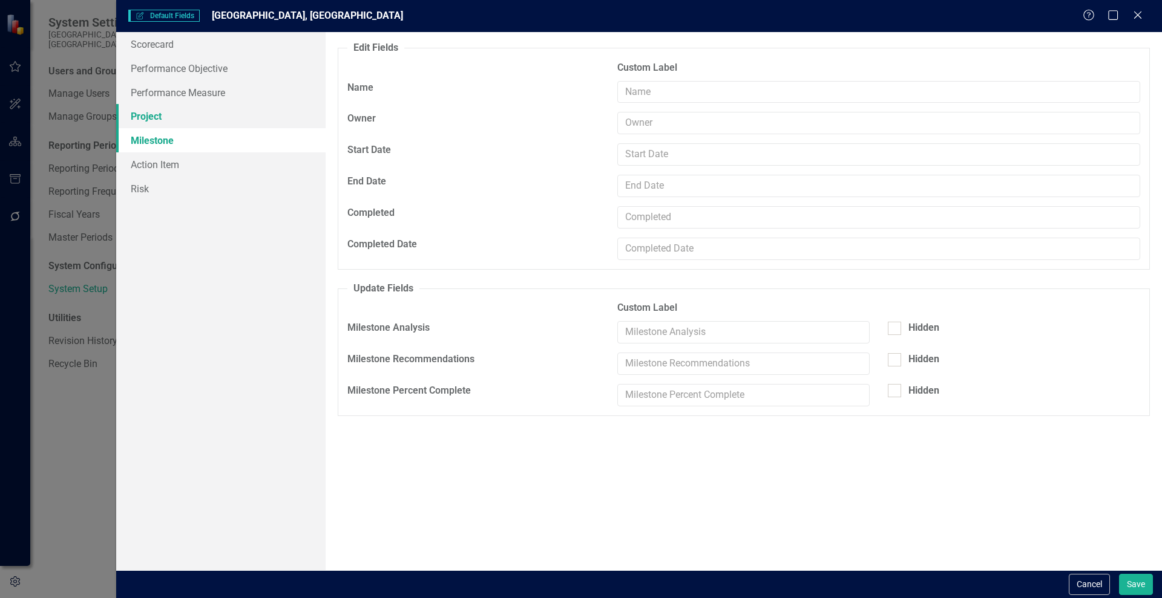
click at [147, 114] on link "Project" at bounding box center [220, 116] width 209 height 24
click at [1138, 12] on icon "Close" at bounding box center [1137, 14] width 15 height 11
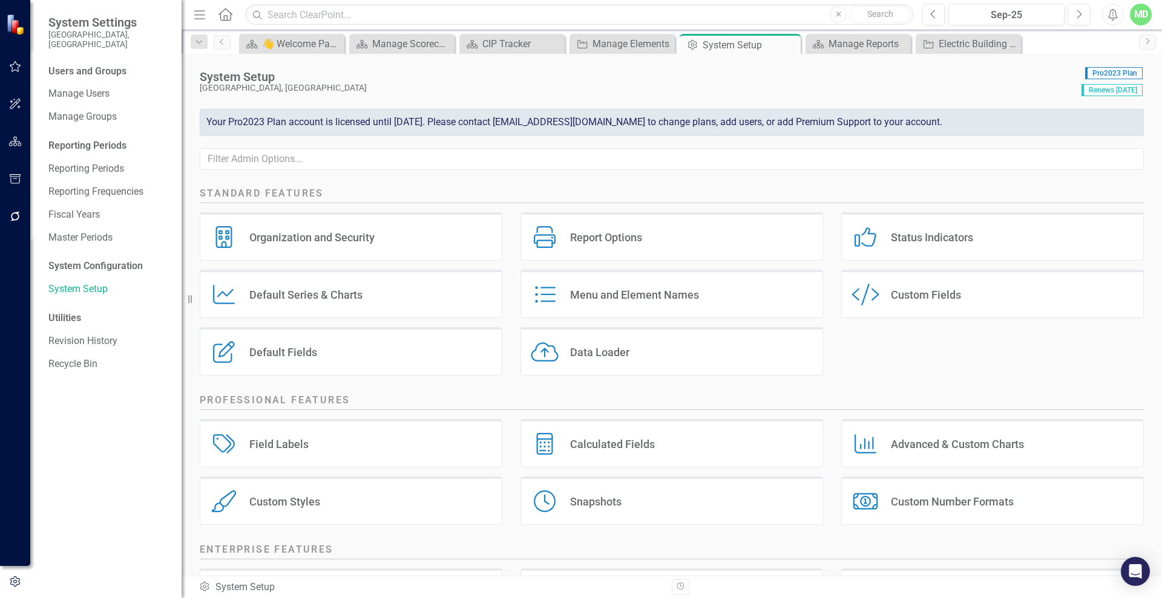
click at [639, 356] on div "Data Loader Data Loader" at bounding box center [671, 351] width 303 height 48
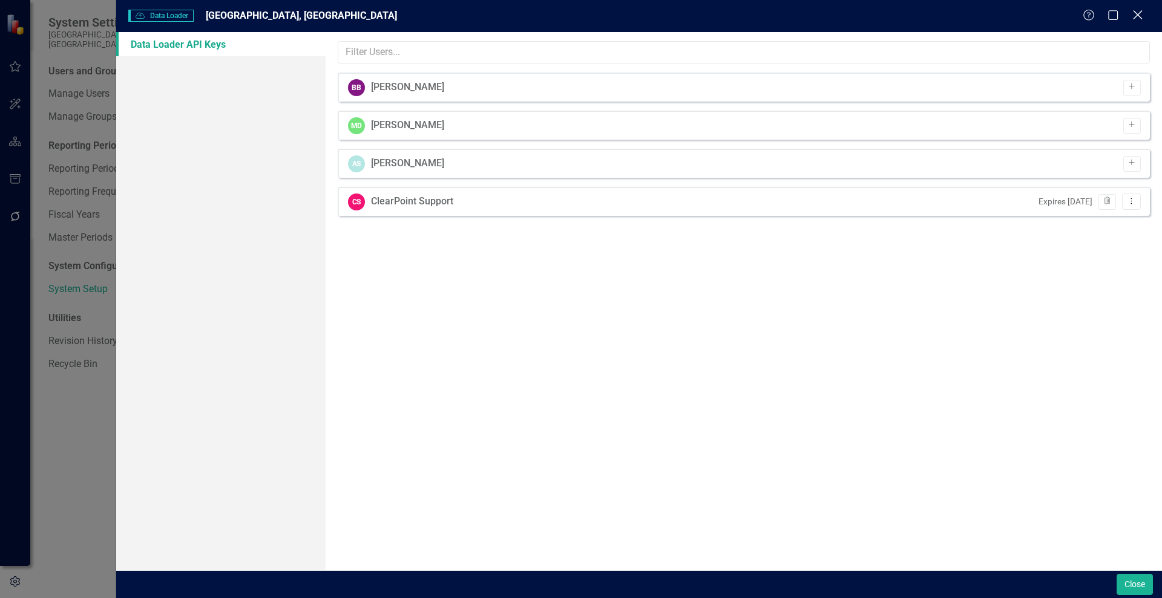
click at [1138, 16] on icon "Close" at bounding box center [1137, 14] width 15 height 11
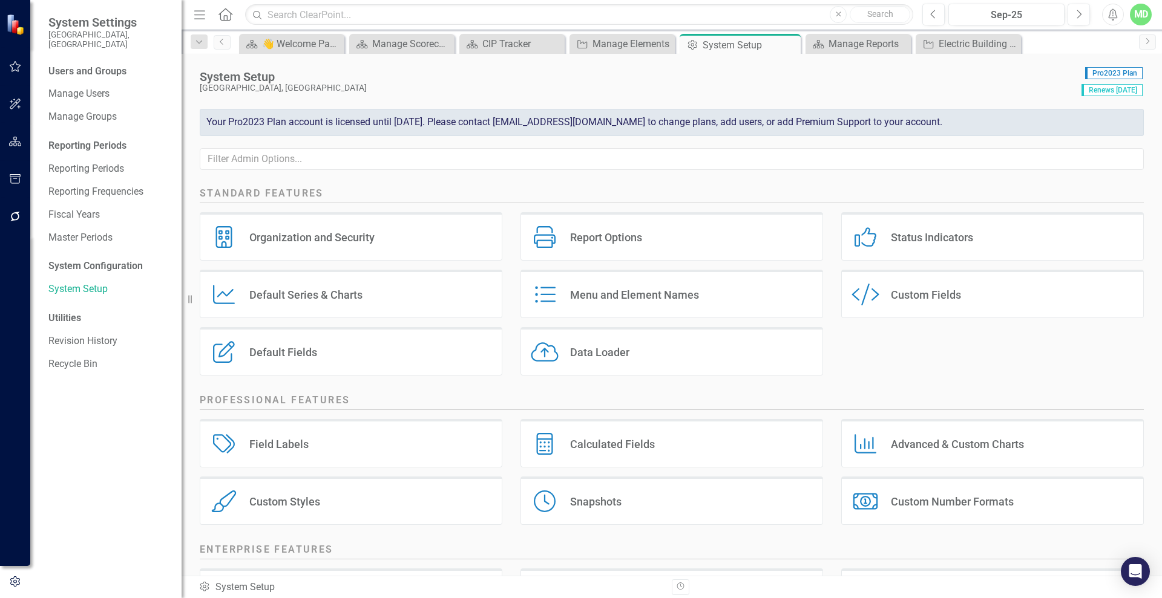
click at [689, 309] on div "Menu and Element Names Menu and Element Names" at bounding box center [671, 294] width 303 height 48
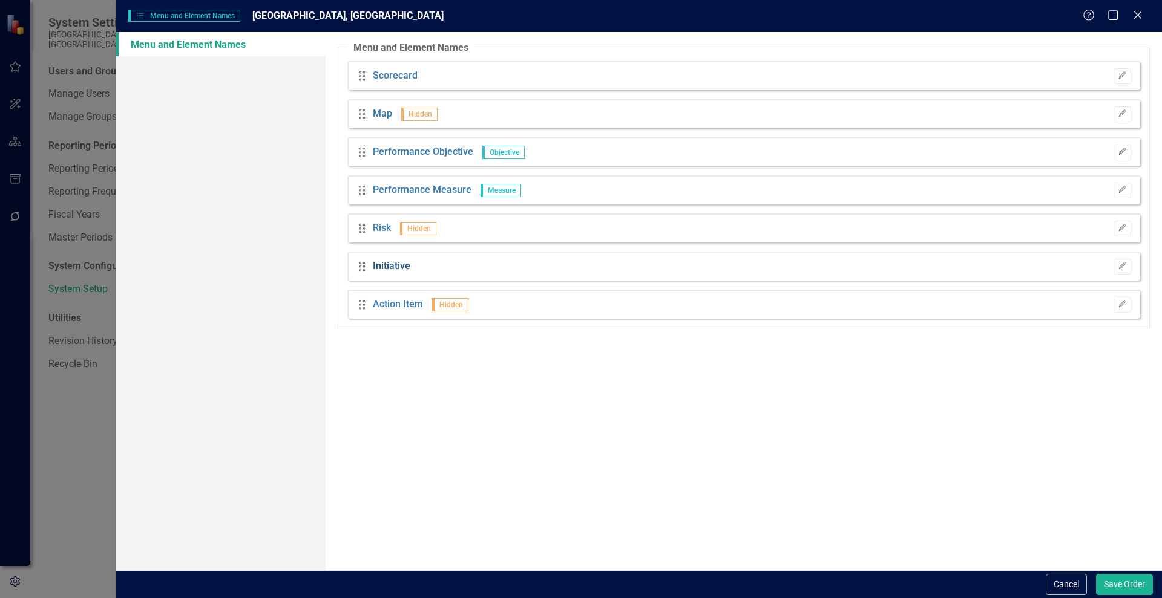
click at [396, 265] on link "Initiative" at bounding box center [392, 267] width 38 height 14
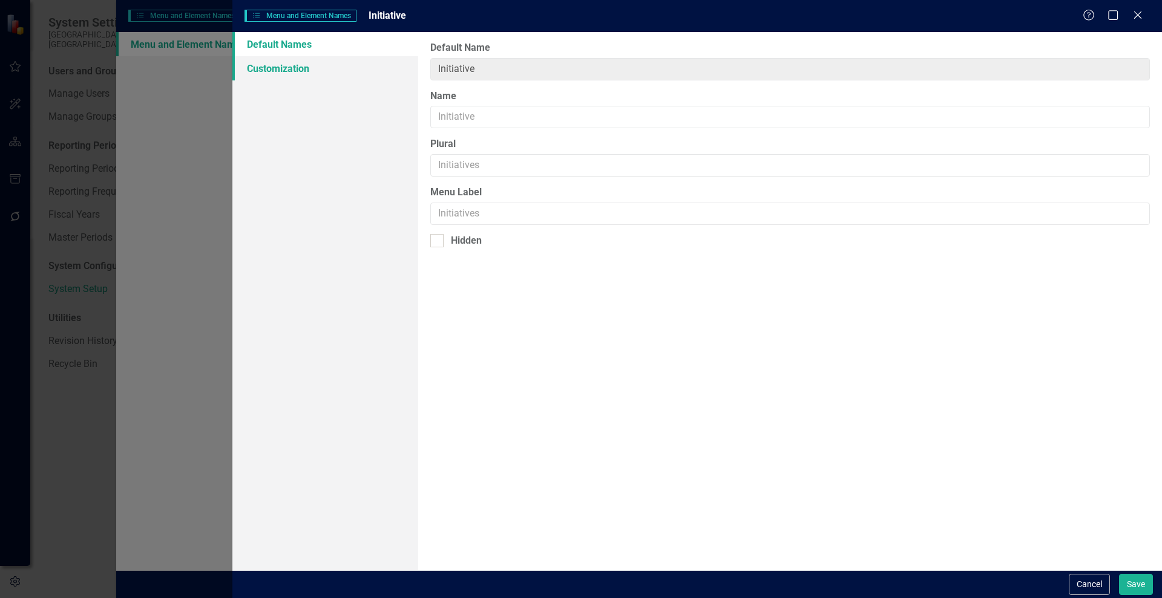
click at [266, 64] on link "Customization" at bounding box center [325, 68] width 186 height 24
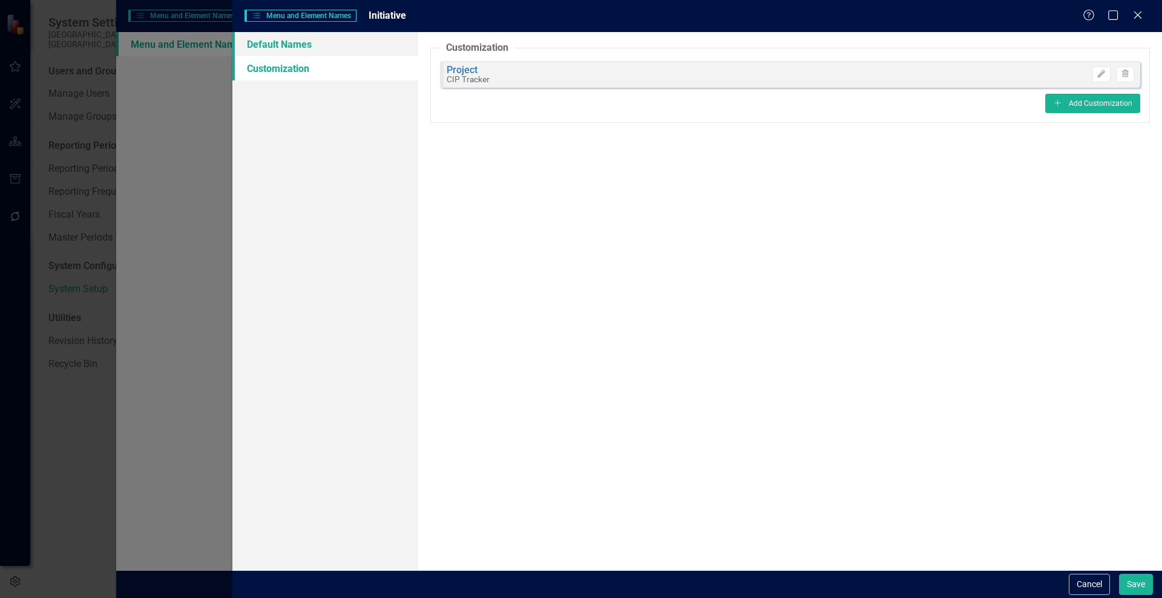
click at [293, 44] on link "Default Names" at bounding box center [325, 44] width 186 height 24
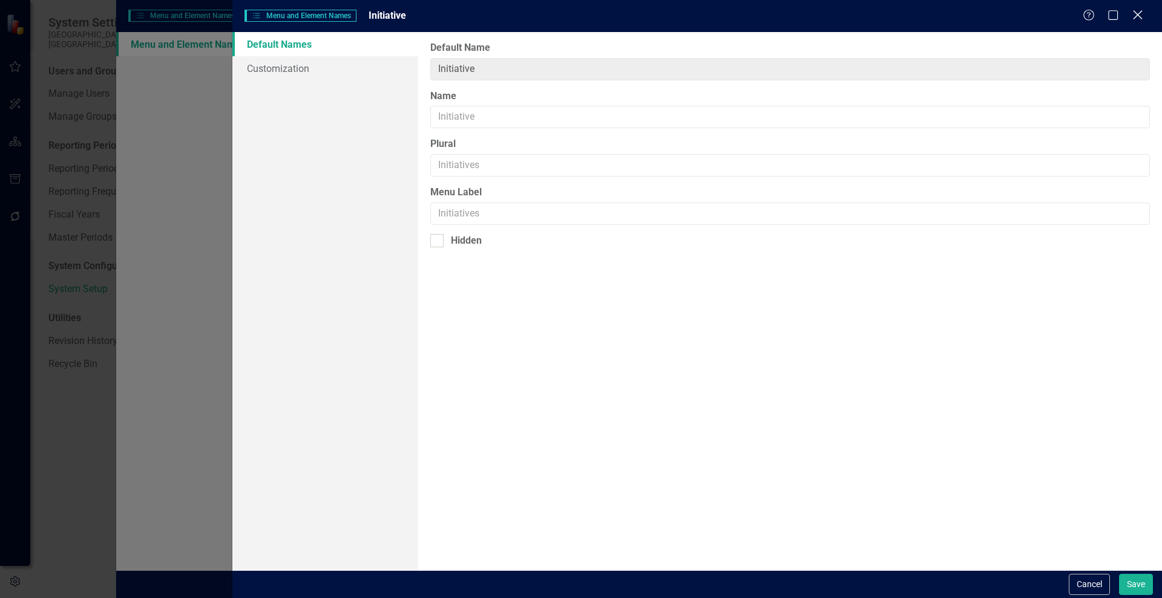
click at [1136, 19] on icon "Close" at bounding box center [1137, 14] width 15 height 11
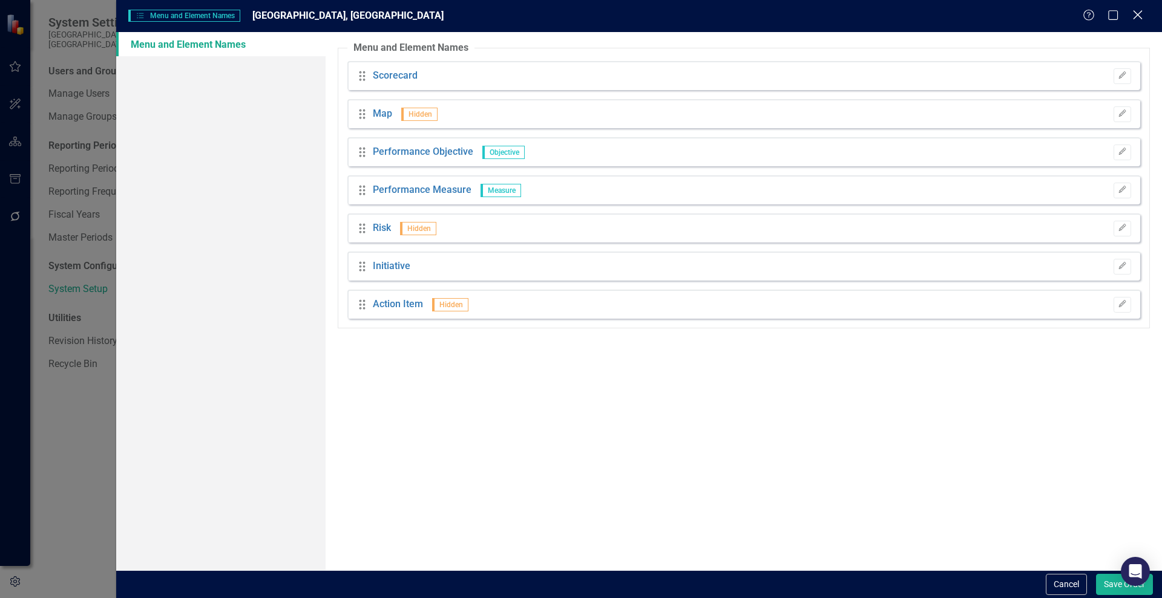
click at [1137, 20] on icon "Close" at bounding box center [1137, 14] width 15 height 11
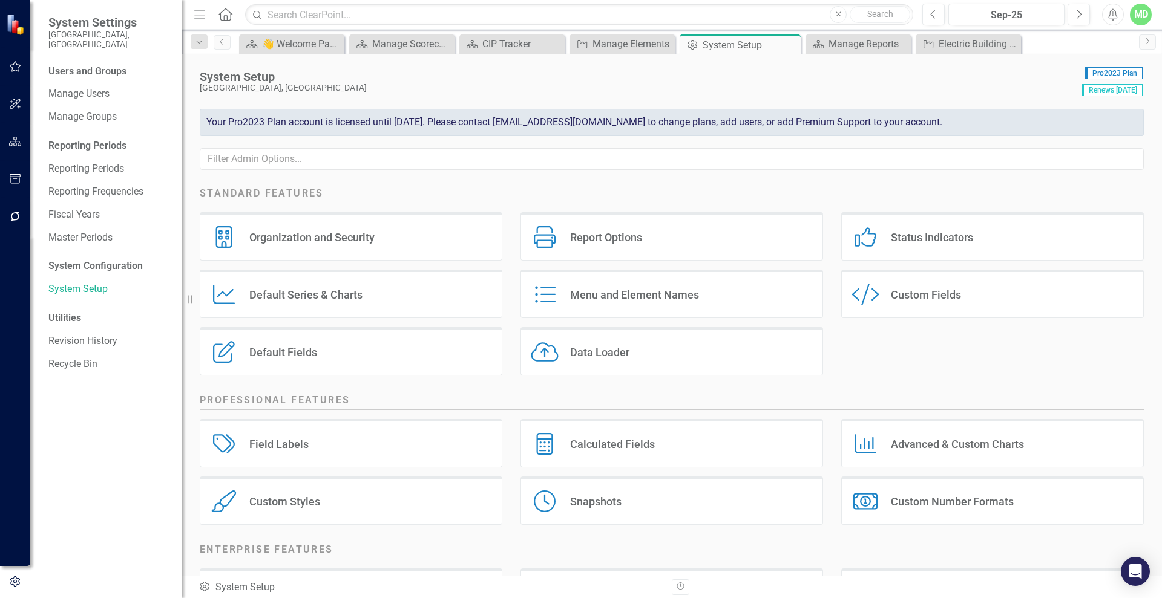
click at [306, 338] on div "Default Fields Default Fields" at bounding box center [351, 351] width 303 height 48
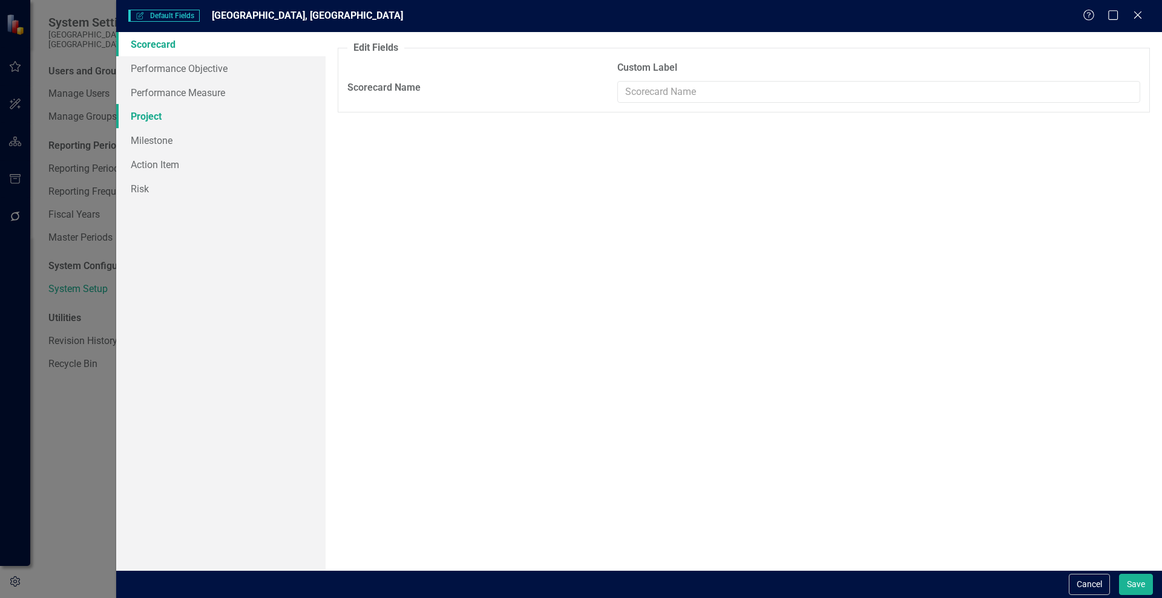
click at [148, 119] on link "Project" at bounding box center [220, 116] width 209 height 24
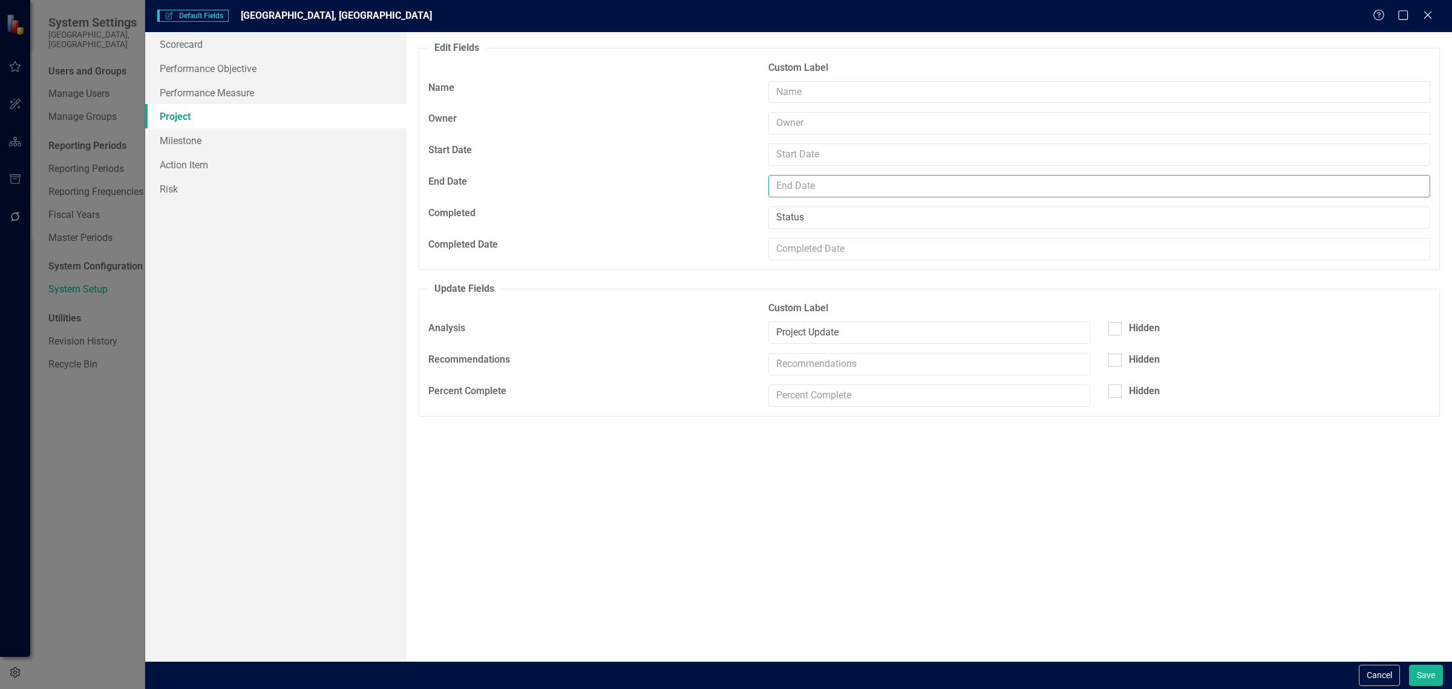
click at [814, 186] on input "text" at bounding box center [1099, 186] width 662 height 22
type input "Expected Completion"
click at [1161, 598] on button "Save" at bounding box center [1426, 674] width 34 height 21
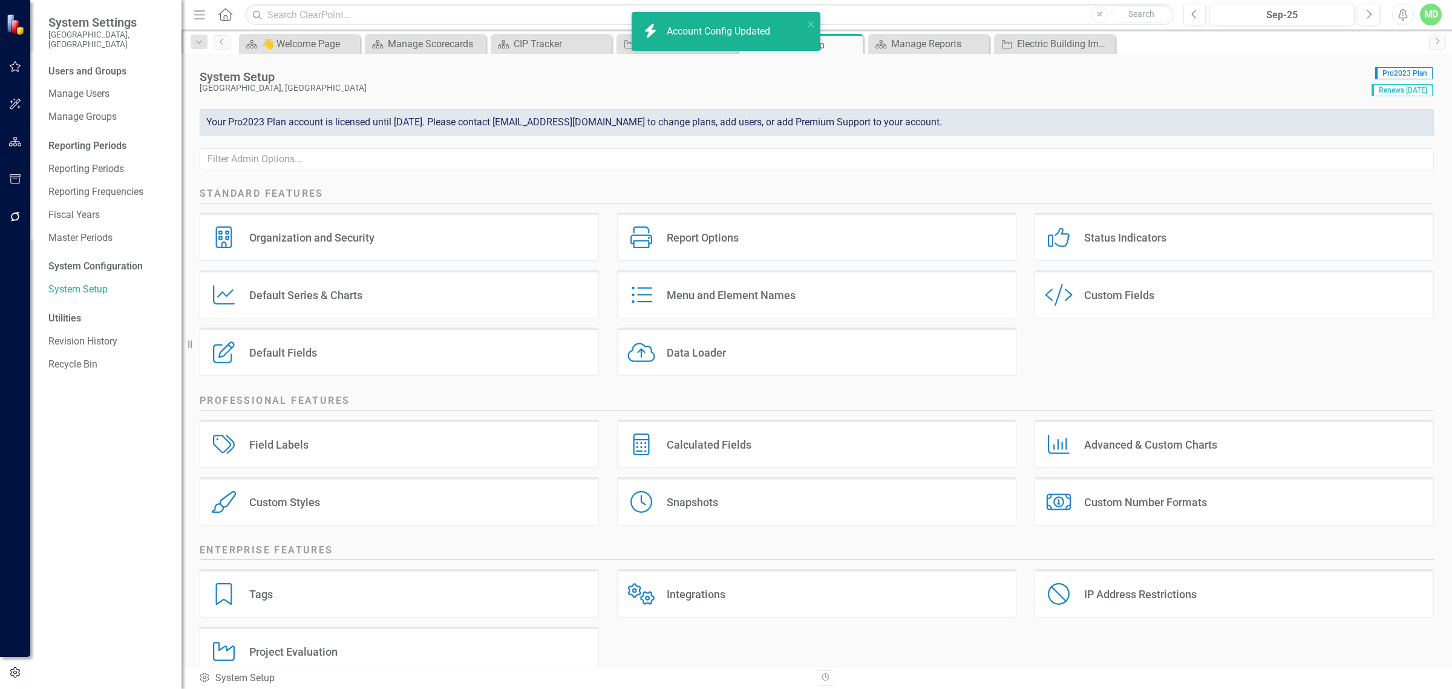
click at [360, 306] on div "Default Series Default Series & Charts" at bounding box center [399, 294] width 399 height 48
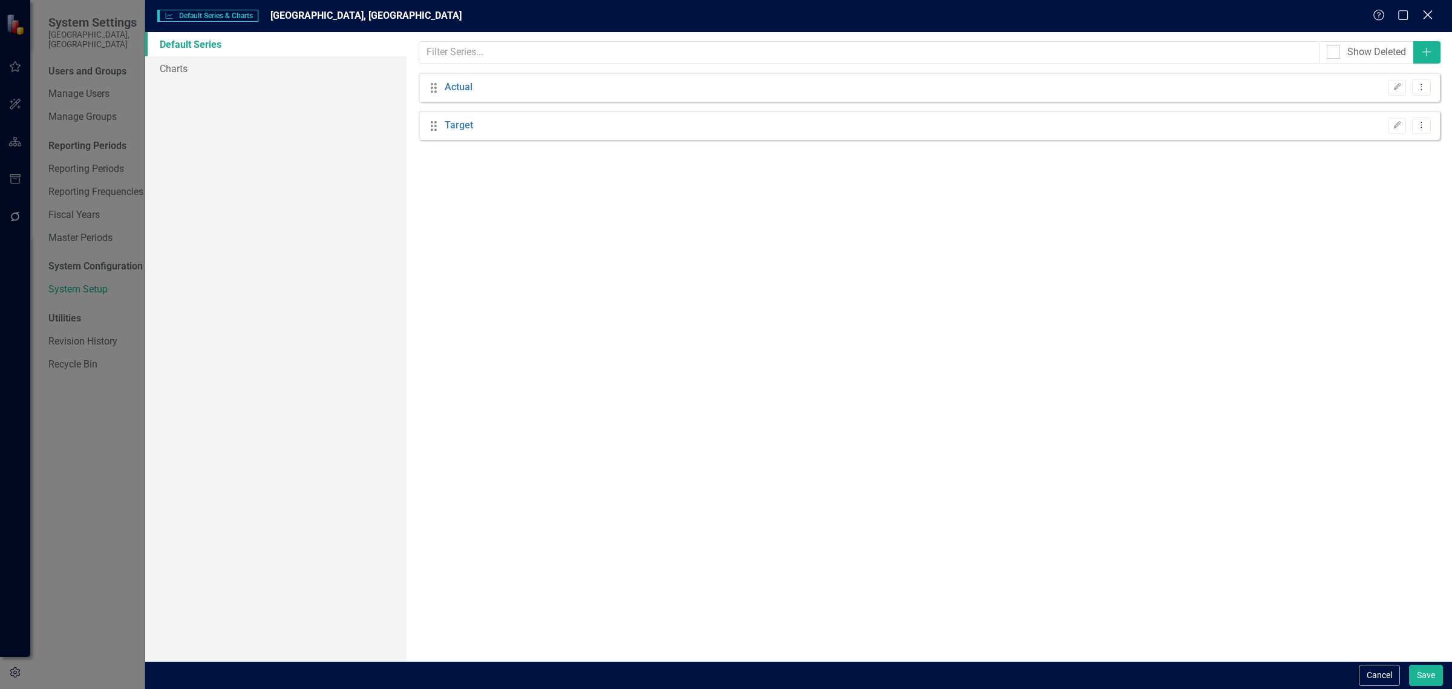
click at [1161, 8] on div "Close" at bounding box center [1427, 16] width 15 height 16
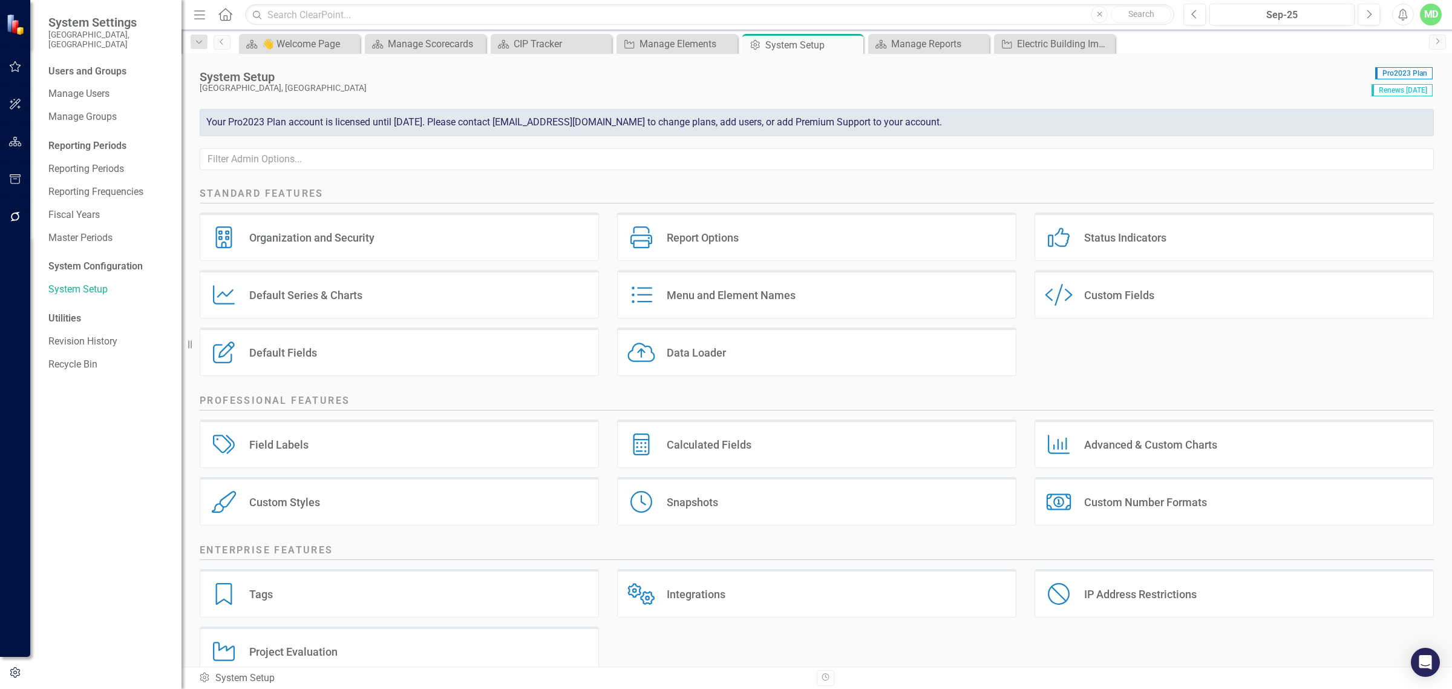
click at [270, 356] on div "Default Fields" at bounding box center [283, 352] width 68 height 14
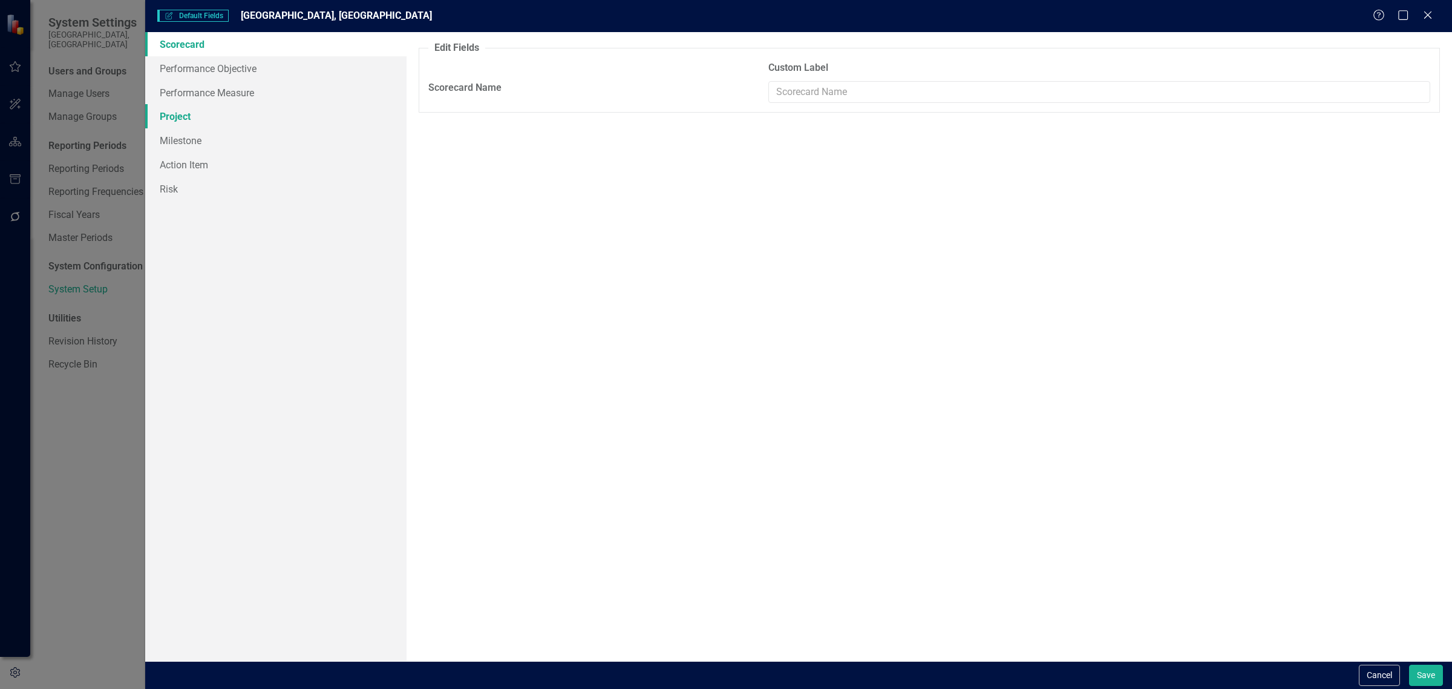
click at [171, 114] on link "Project" at bounding box center [275, 116] width 261 height 24
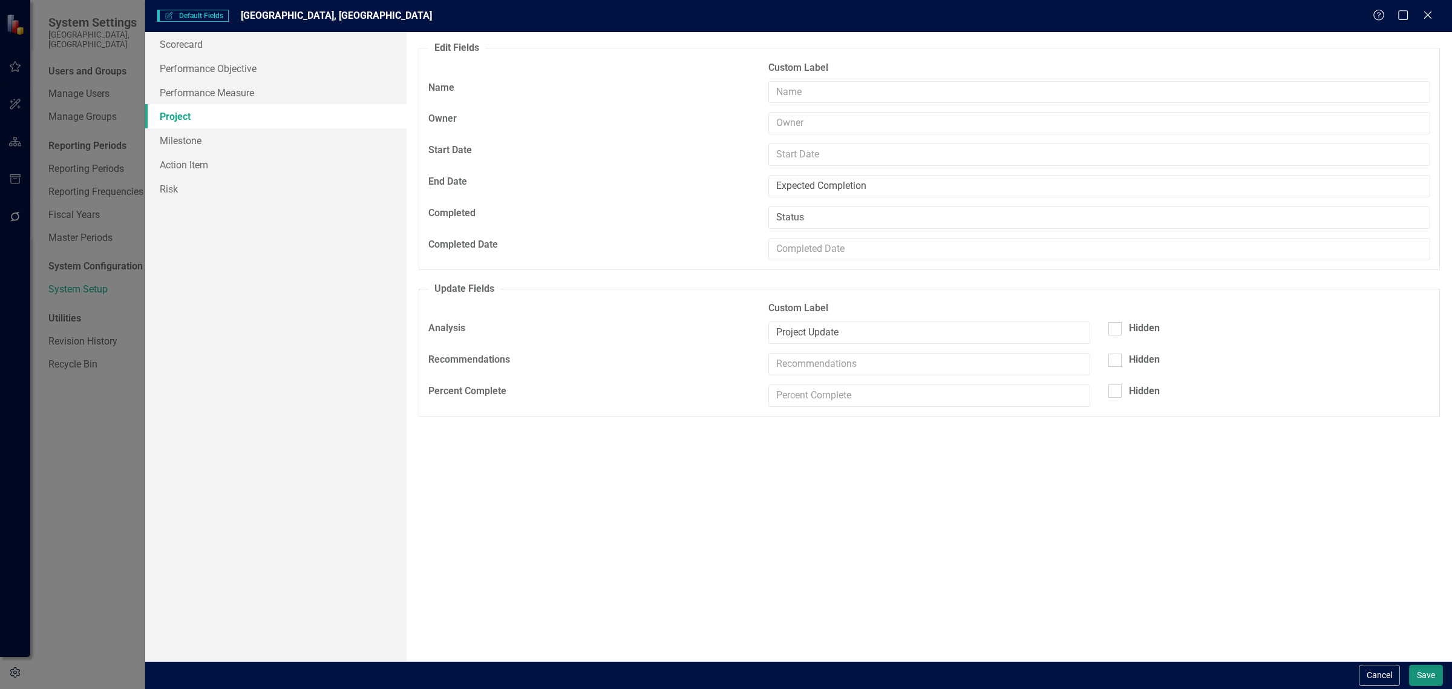
click at [1161, 598] on button "Save" at bounding box center [1426, 674] width 34 height 21
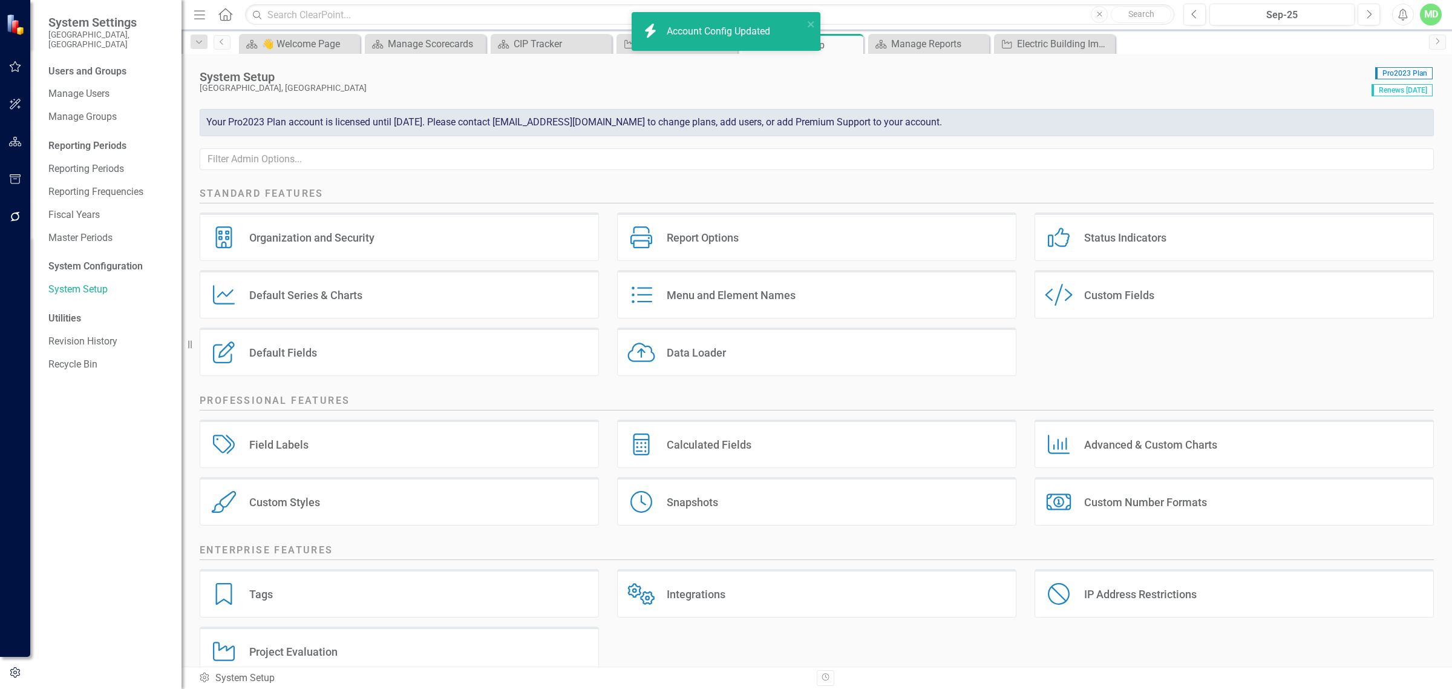
click at [699, 353] on div "Data Loader" at bounding box center [696, 352] width 59 height 14
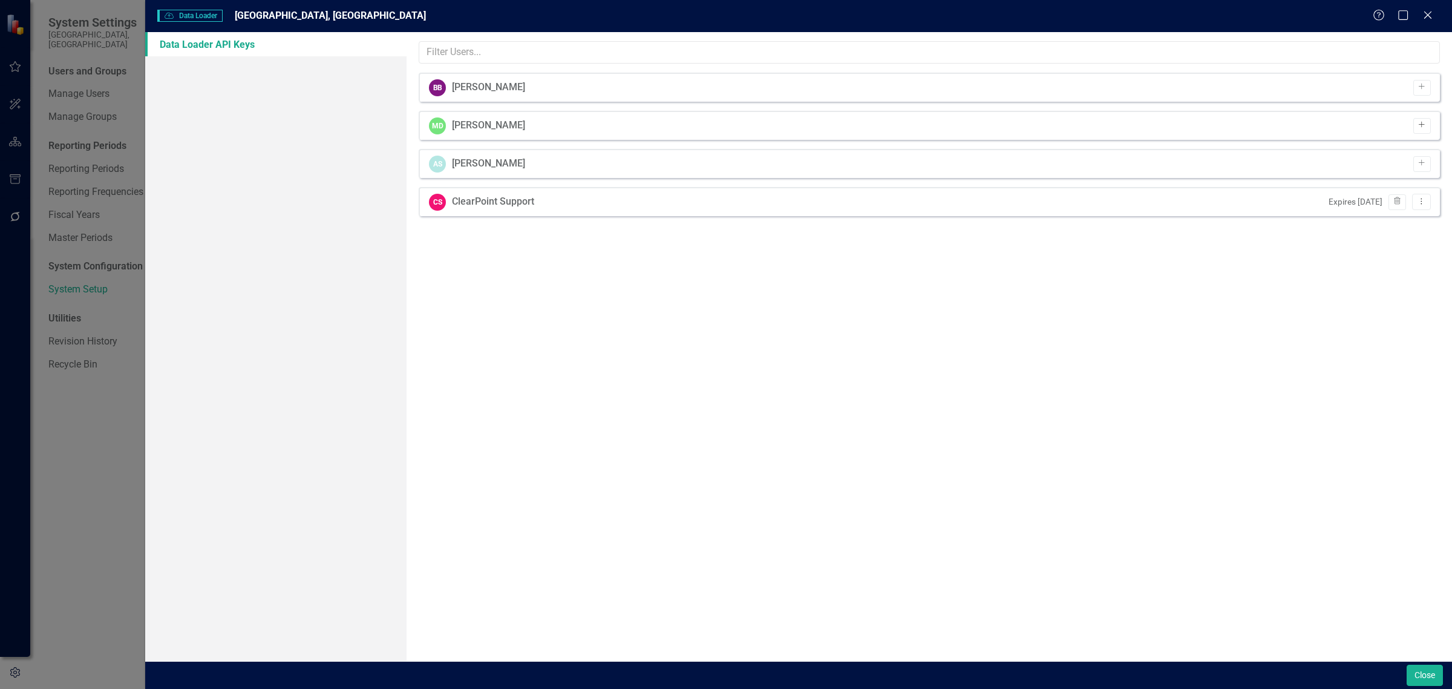
click at [1161, 125] on icon "Add" at bounding box center [1422, 125] width 9 height 7
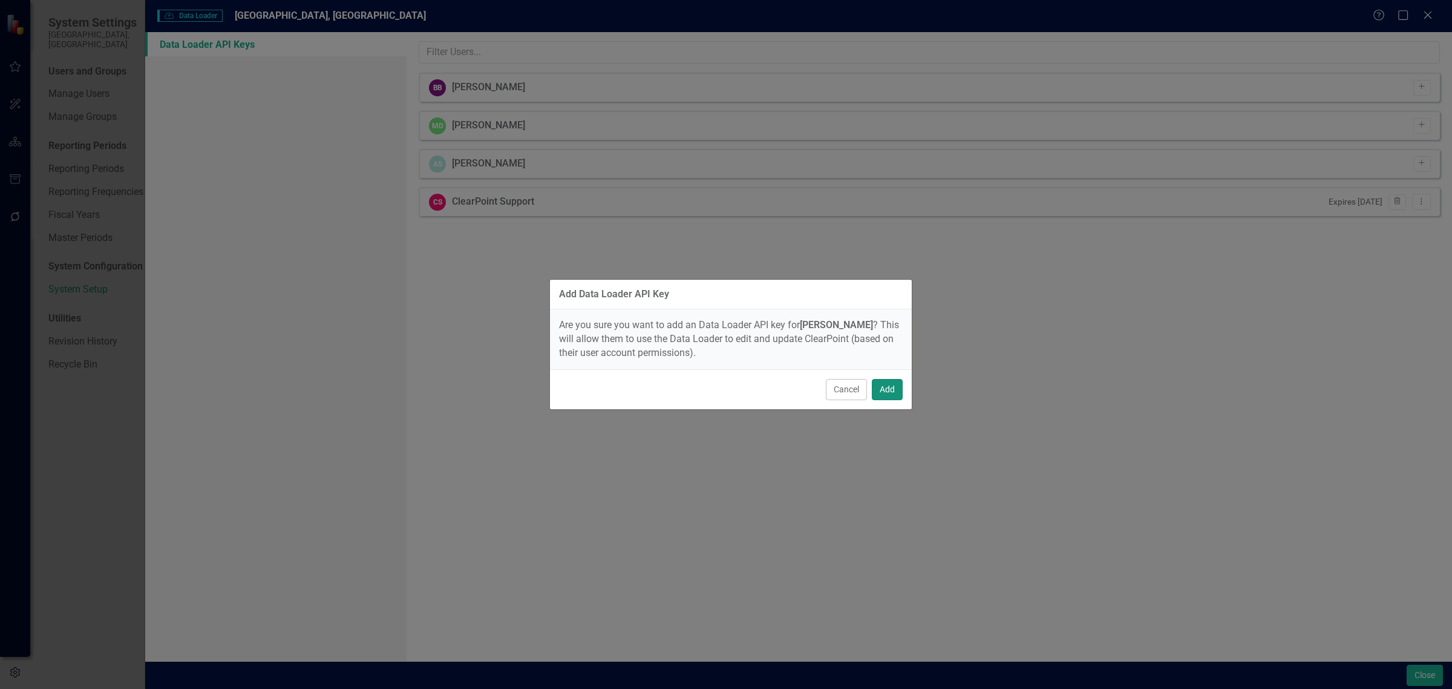
click at [898, 385] on button "Add" at bounding box center [887, 389] width 31 height 21
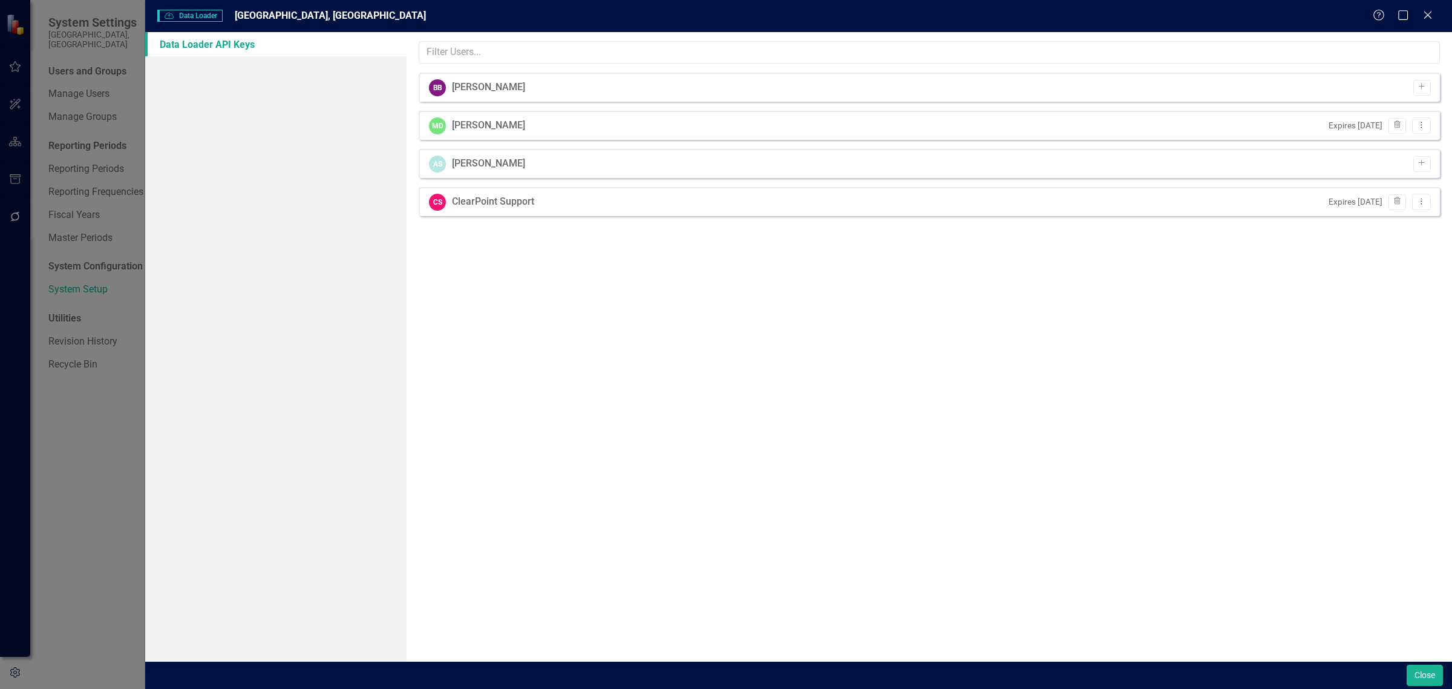
click at [1161, 125] on small "Expires [DATE]" at bounding box center [1356, 125] width 54 height 11
click at [1161, 125] on icon "Dropdown Menu" at bounding box center [1421, 125] width 10 height 8
click at [1161, 146] on link "API Key View API Key" at bounding box center [1383, 145] width 96 height 22
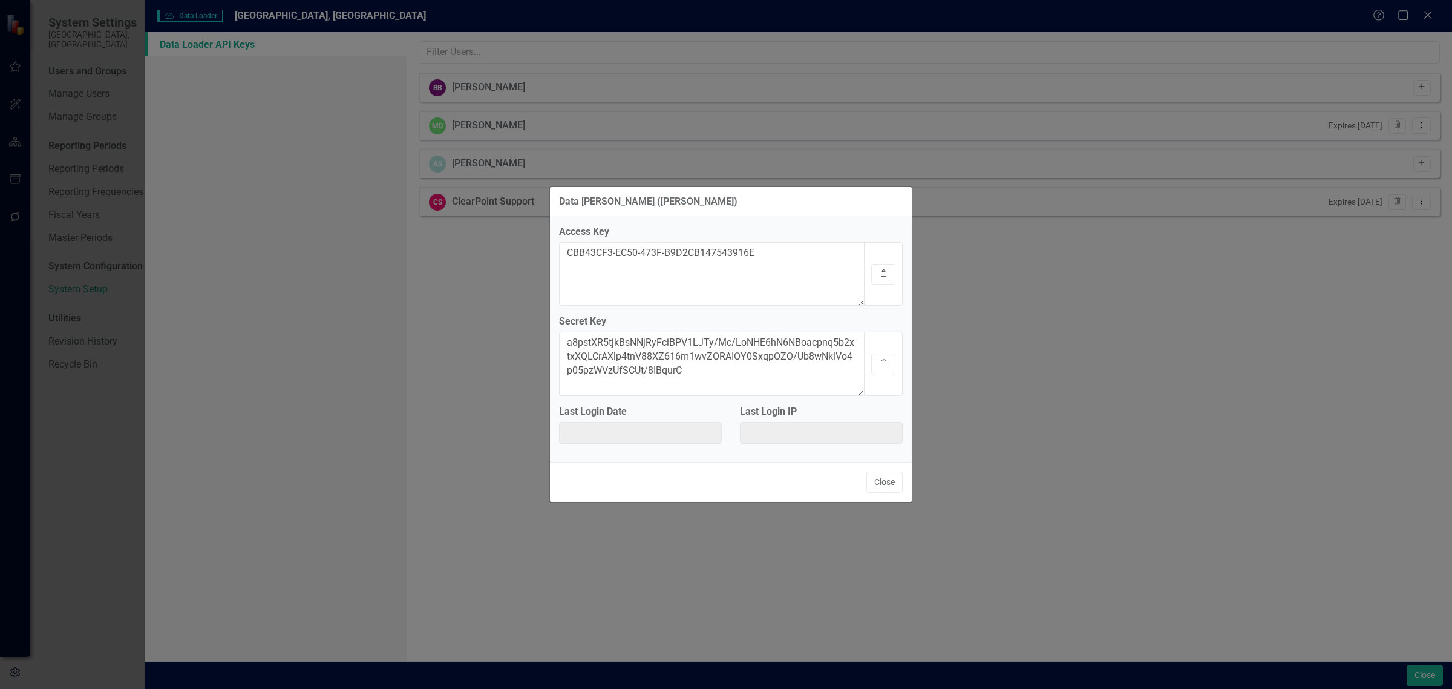
click at [890, 271] on button "Clipboard" at bounding box center [883, 274] width 24 height 21
click at [887, 485] on button "Close" at bounding box center [884, 481] width 36 height 21
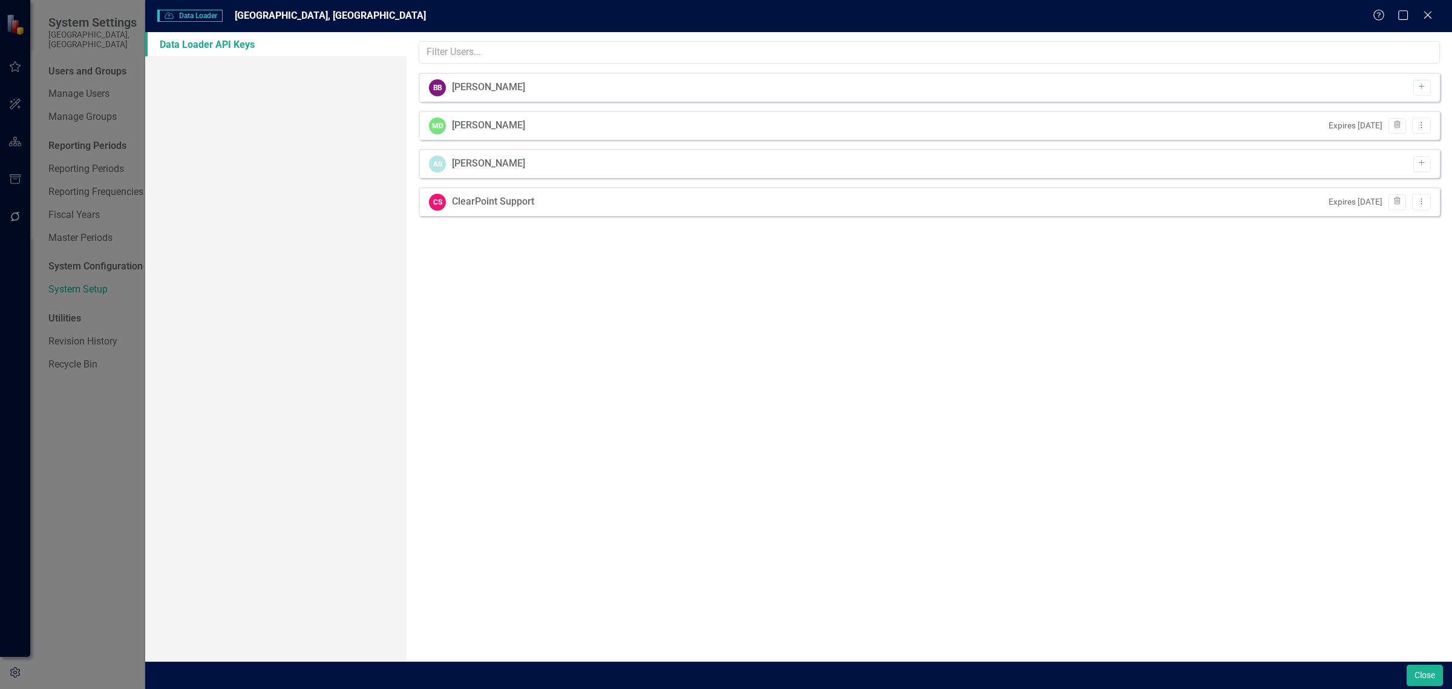
click at [24, 298] on div "Data Loader Data Loader [GEOGRAPHIC_DATA], [GEOGRAPHIC_DATA] Help Maximize Clos…" at bounding box center [726, 344] width 1452 height 689
click at [1161, 598] on button "Close" at bounding box center [1425, 674] width 36 height 21
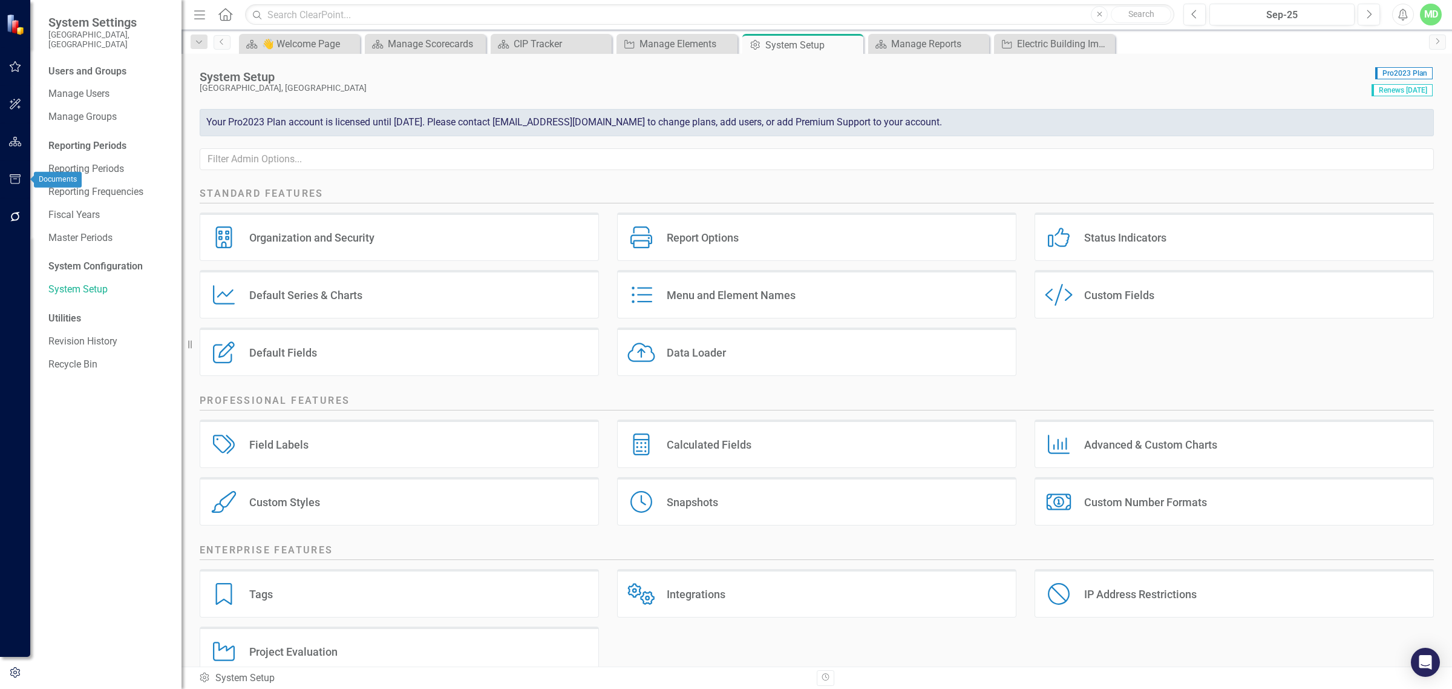
click at [13, 206] on button "button" at bounding box center [15, 216] width 27 height 25
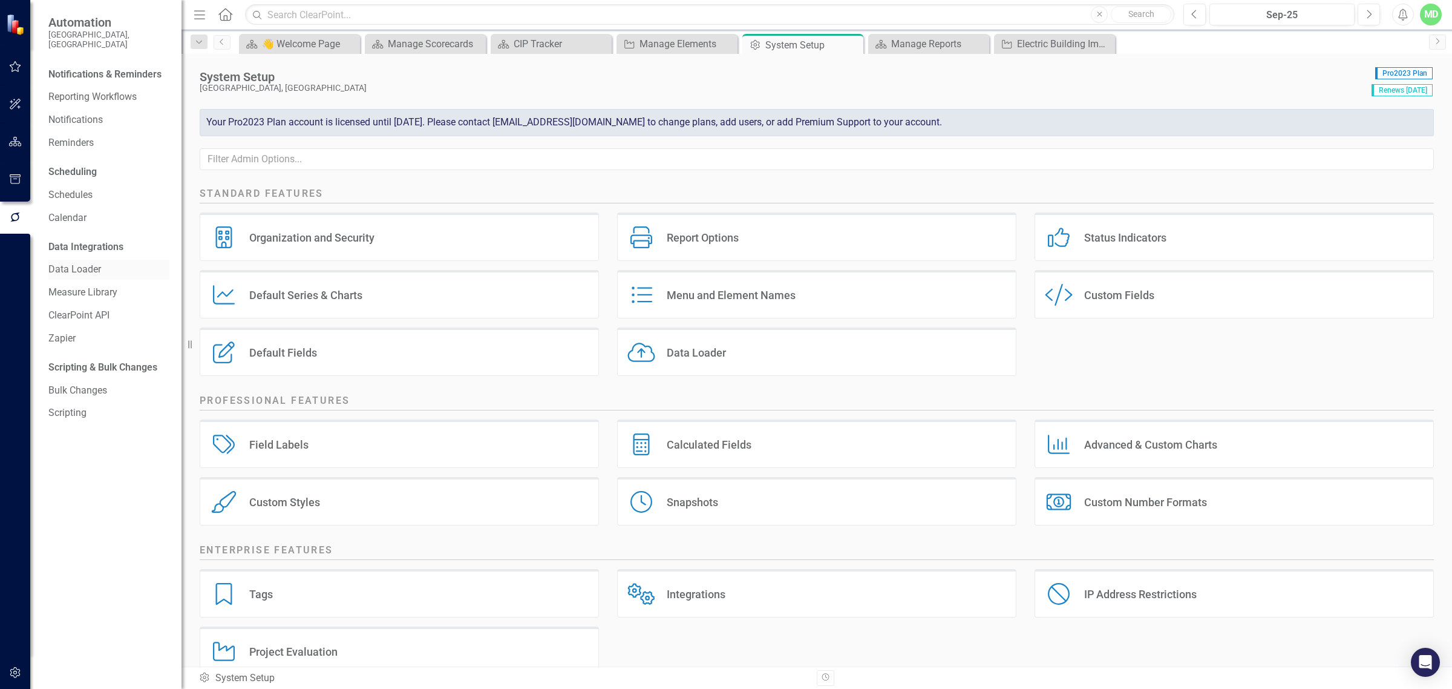
click at [83, 263] on link "Data Loader" at bounding box center [108, 270] width 121 height 14
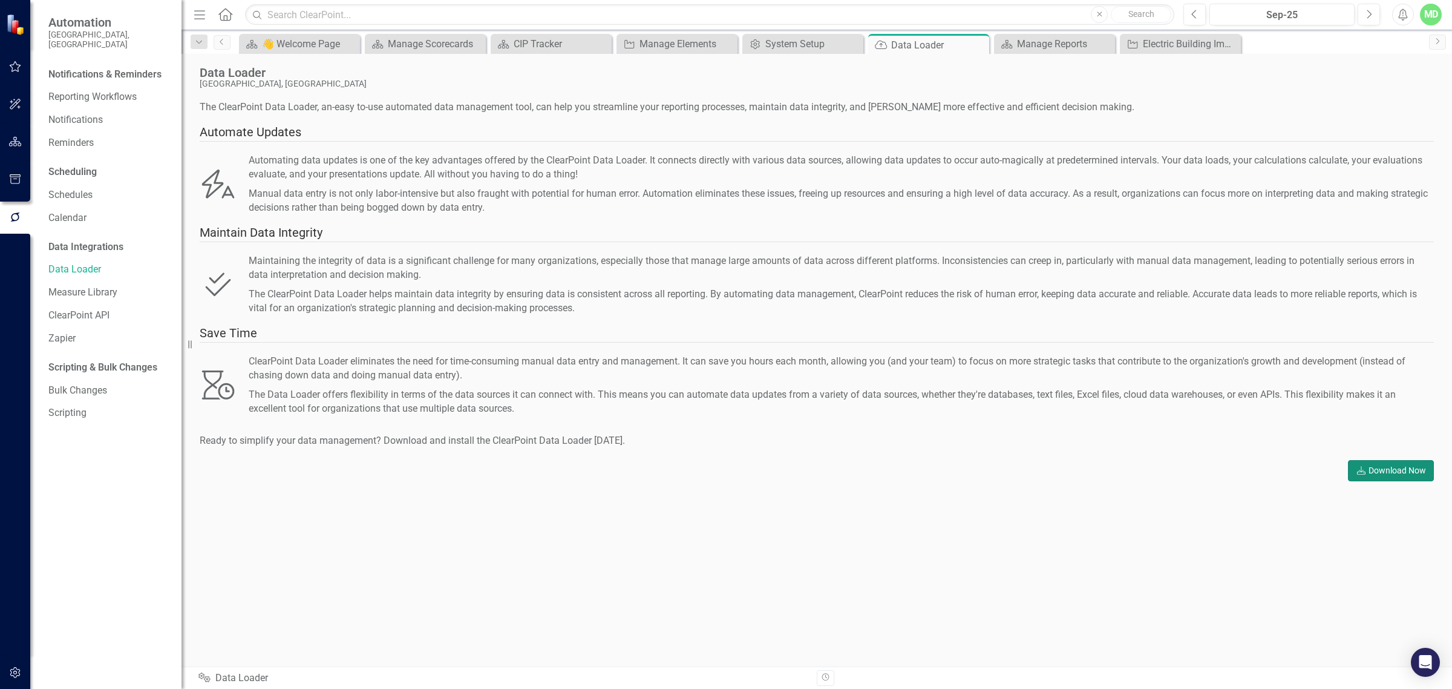
click at [1161, 471] on link "Download Download Now" at bounding box center [1391, 470] width 86 height 21
